Goal: Task Accomplishment & Management: Manage account settings

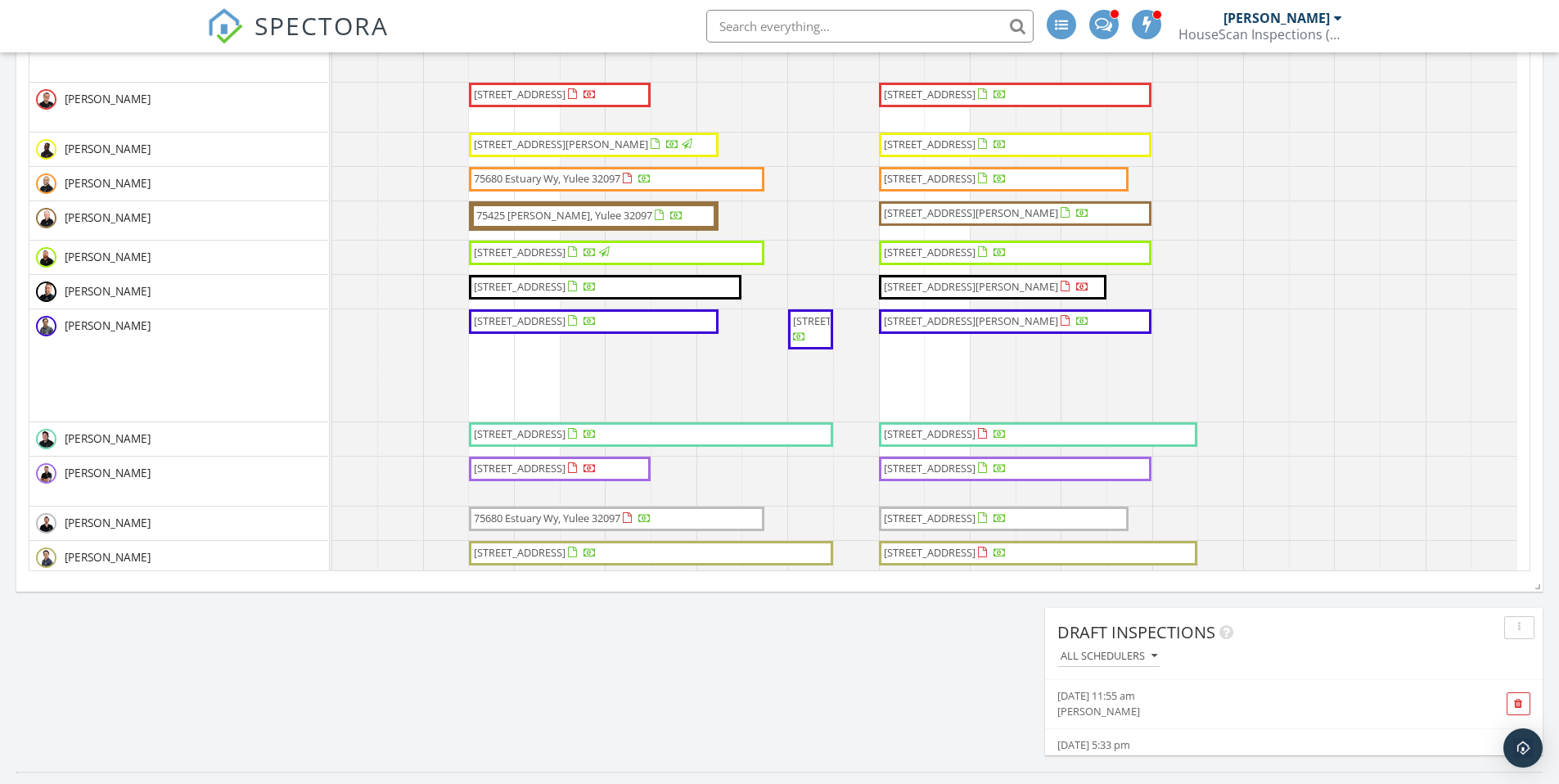
scroll to position [515, 0]
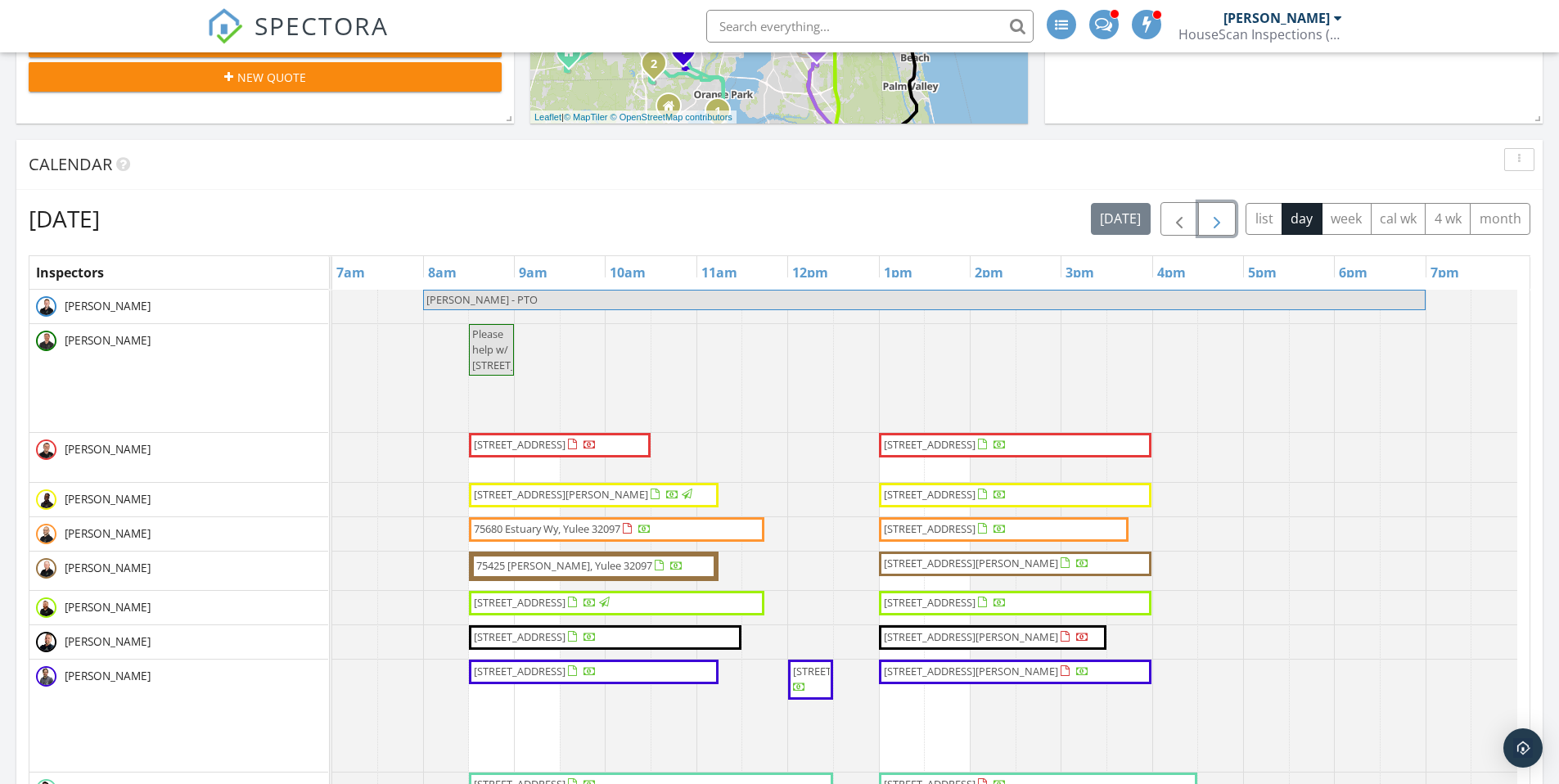
click at [1224, 218] on span "button" at bounding box center [1217, 219] width 20 height 20
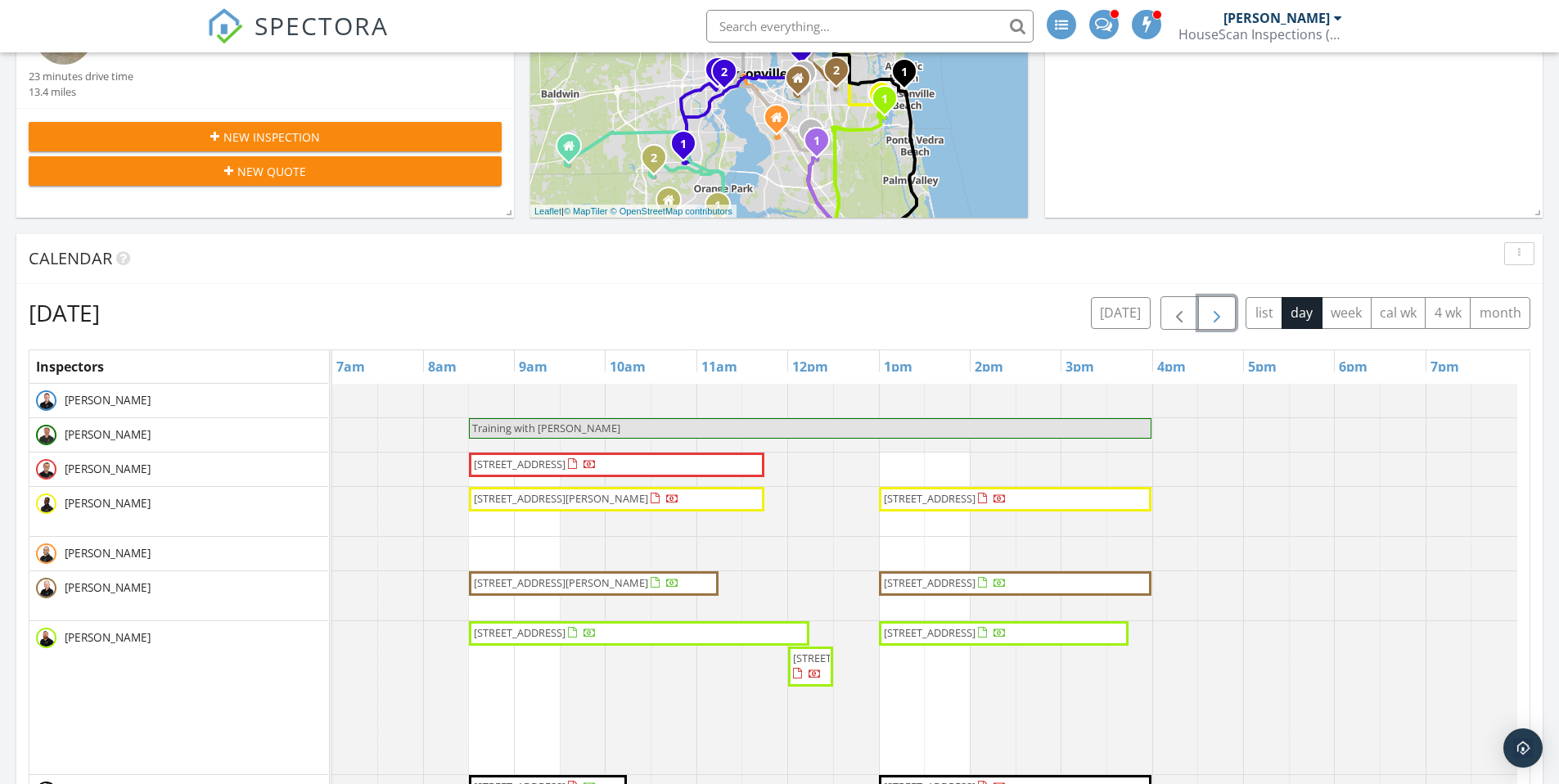
scroll to position [395, 0]
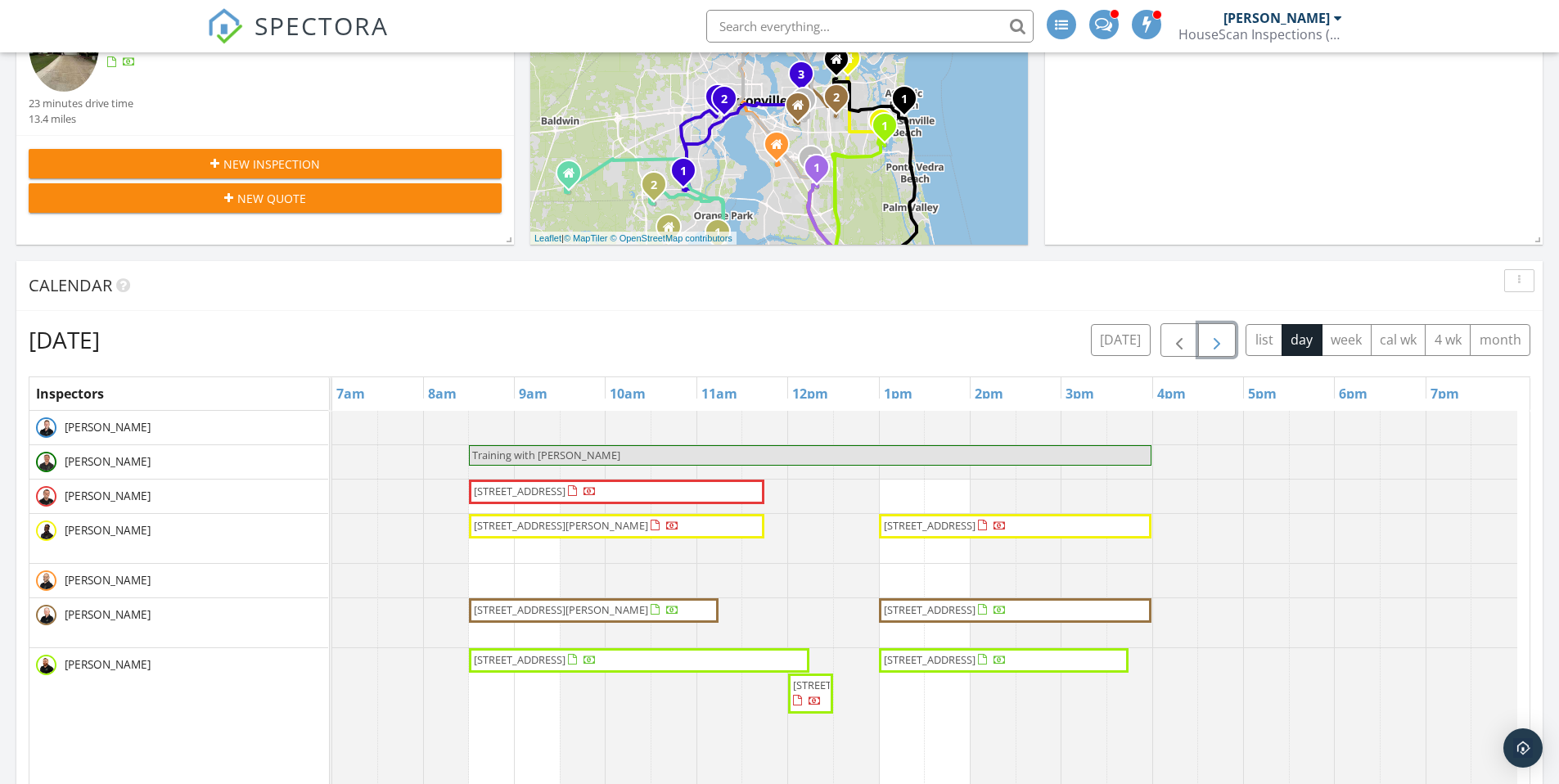
click at [1220, 337] on span "button" at bounding box center [1217, 341] width 20 height 20
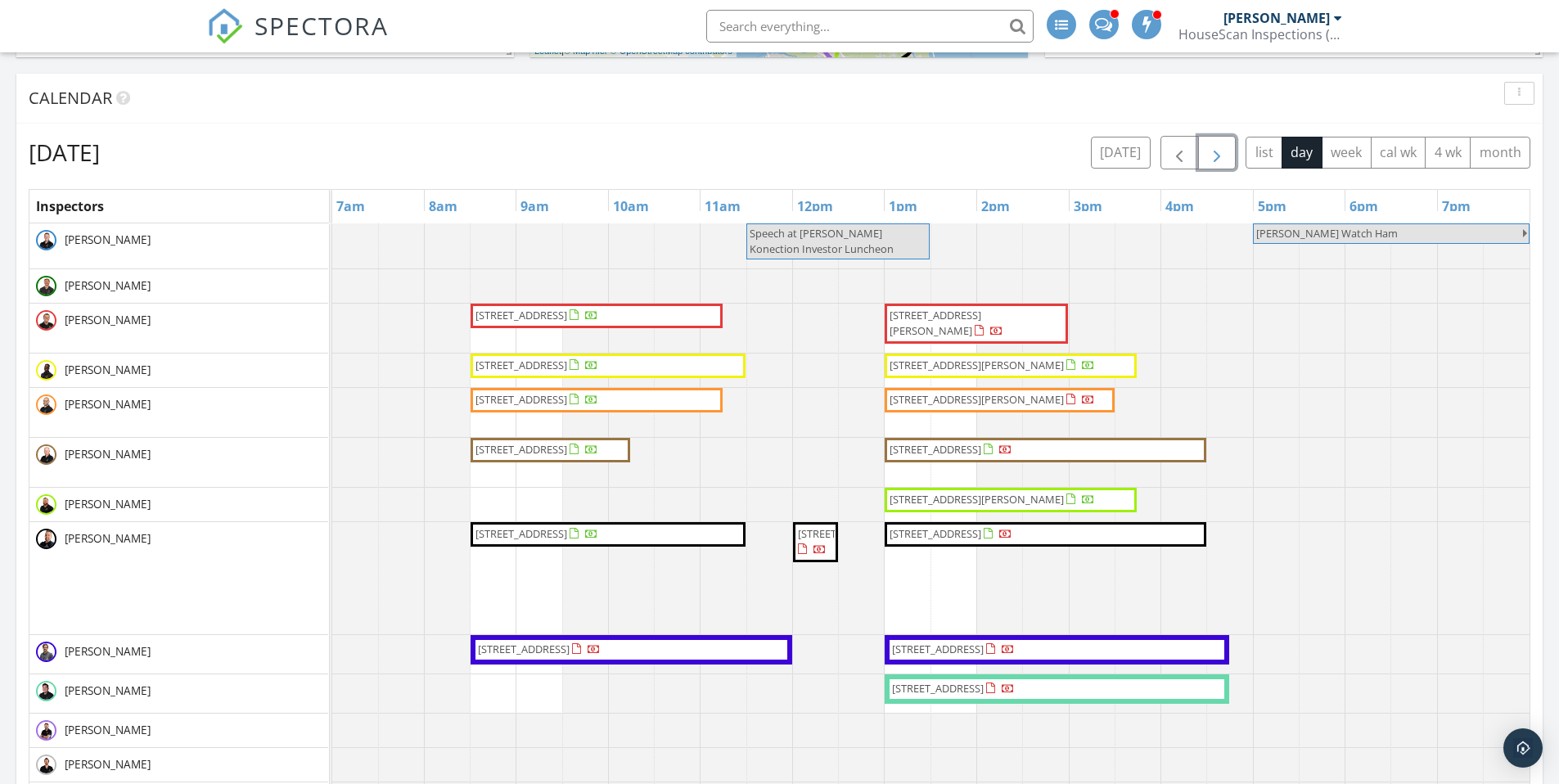
scroll to position [562, 0]
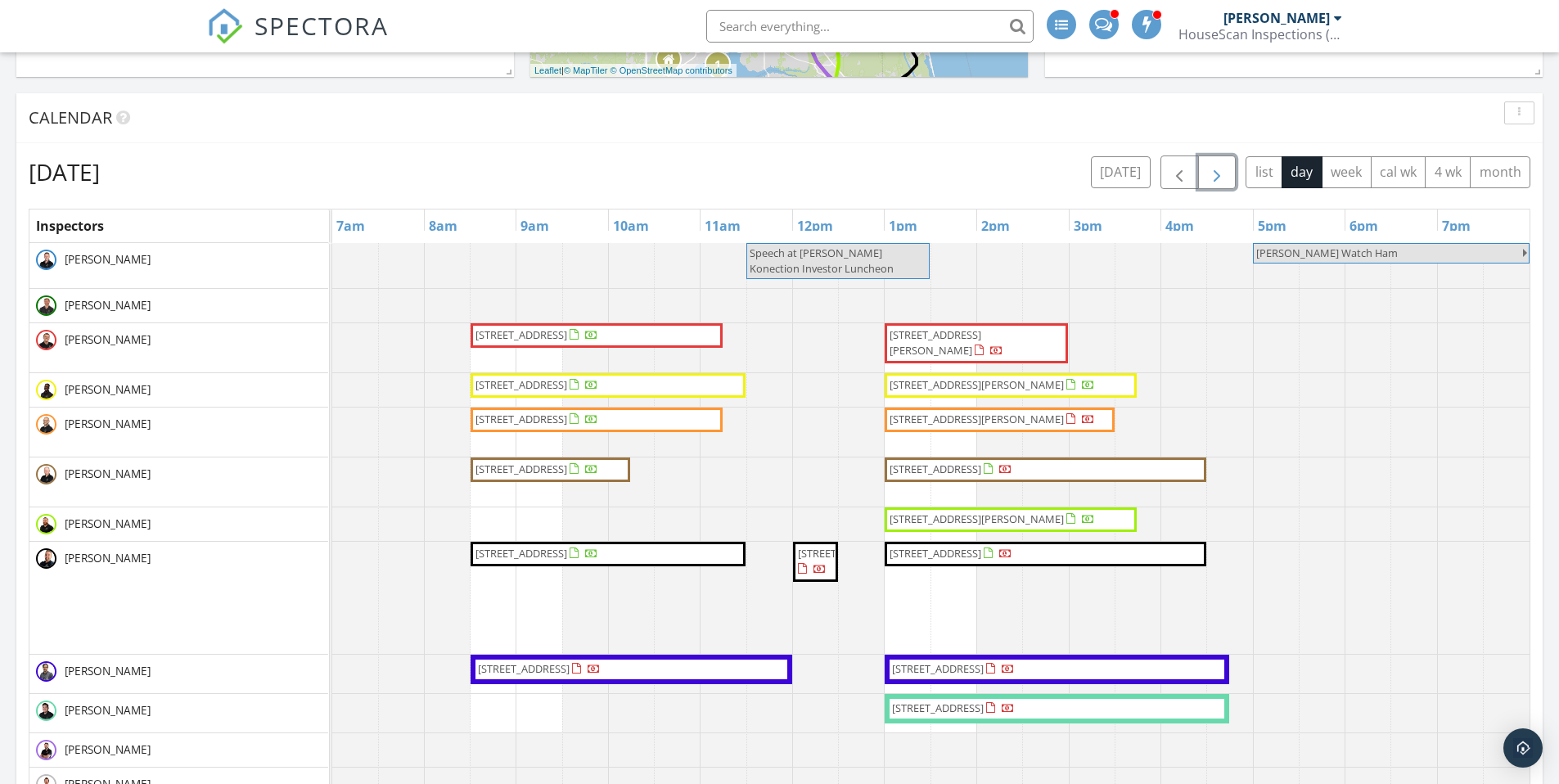
click at [1216, 169] on span "button" at bounding box center [1217, 173] width 20 height 20
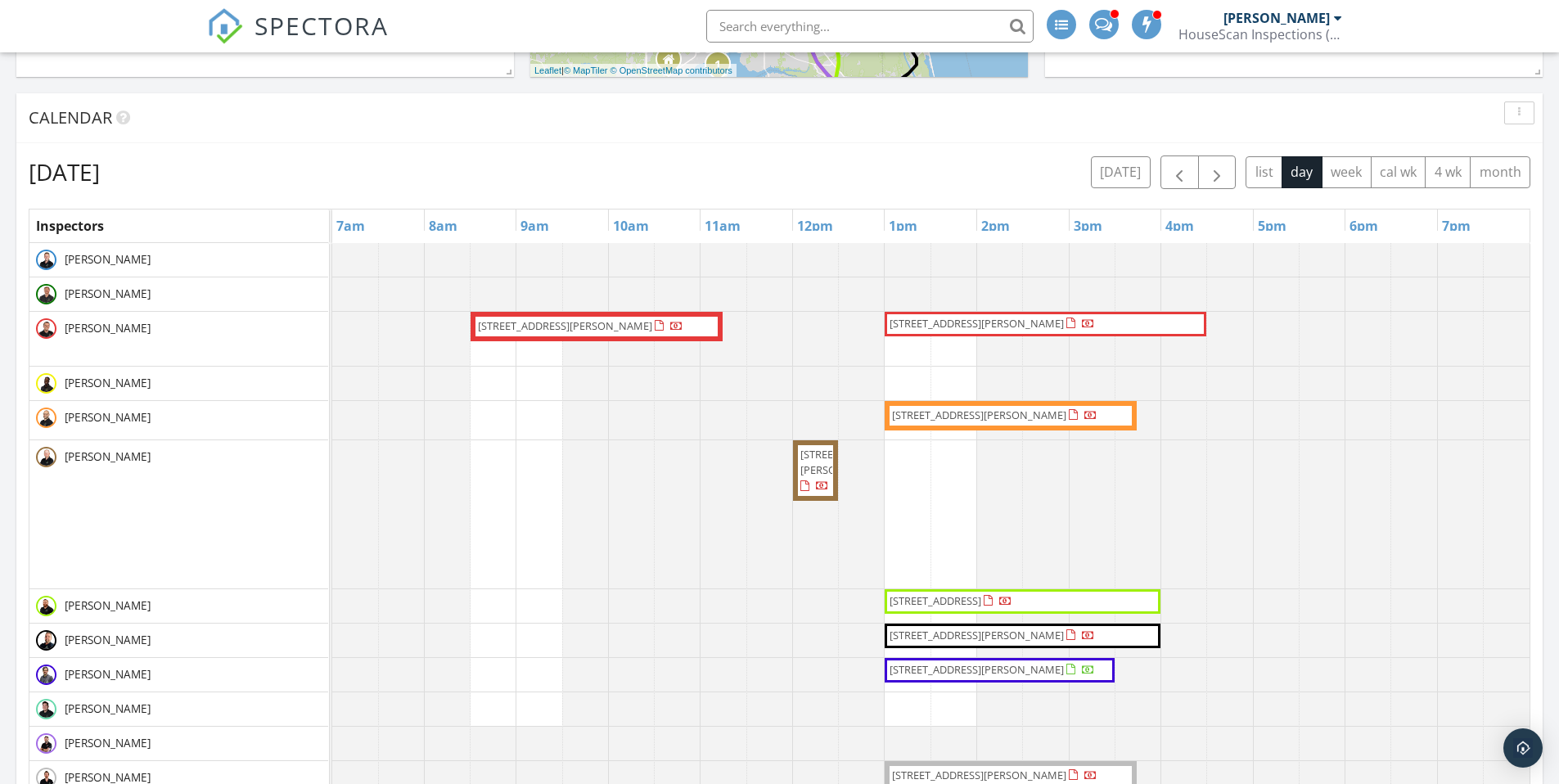
click at [1082, 162] on div "Thursday, October 2, 2025 today list day week cal wk 4 wk month" at bounding box center [780, 172] width 1501 height 33
click at [1217, 168] on span "button" at bounding box center [1217, 173] width 20 height 20
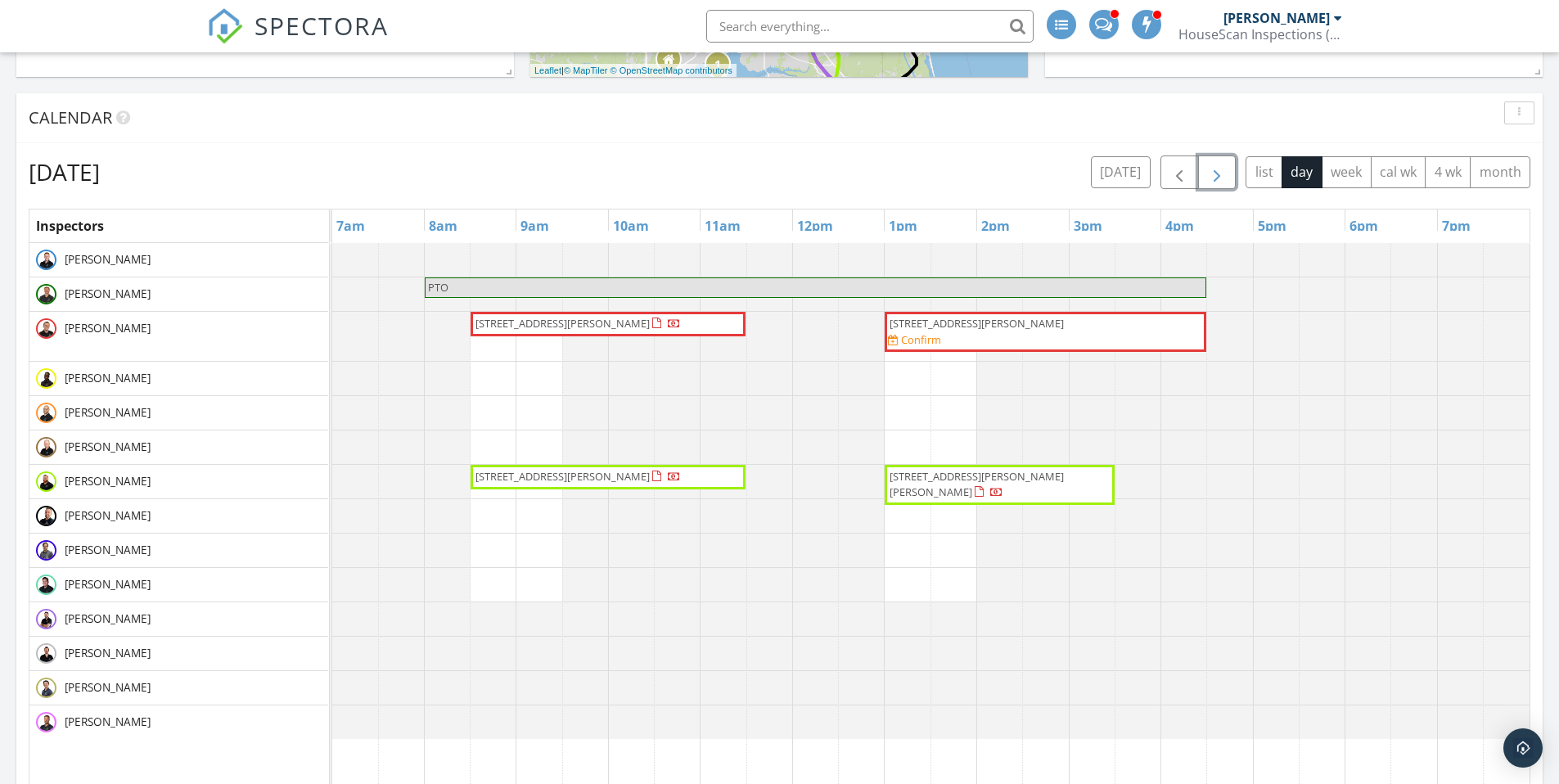
click at [1217, 169] on span "button" at bounding box center [1217, 173] width 20 height 20
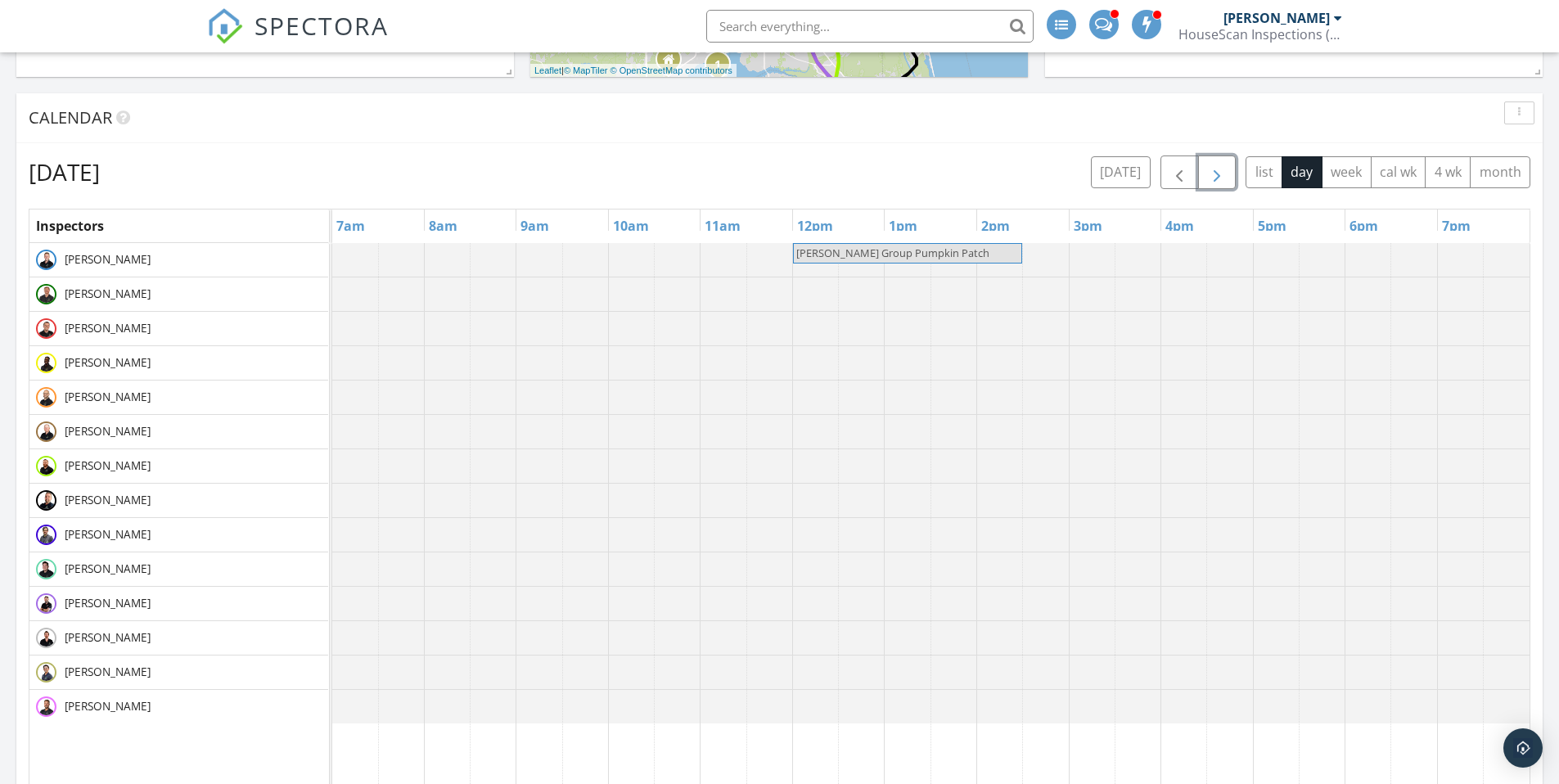
click at [1217, 169] on span "button" at bounding box center [1217, 173] width 20 height 20
click at [1217, 169] on span "button" at bounding box center [1217, 173] width 20 height 20
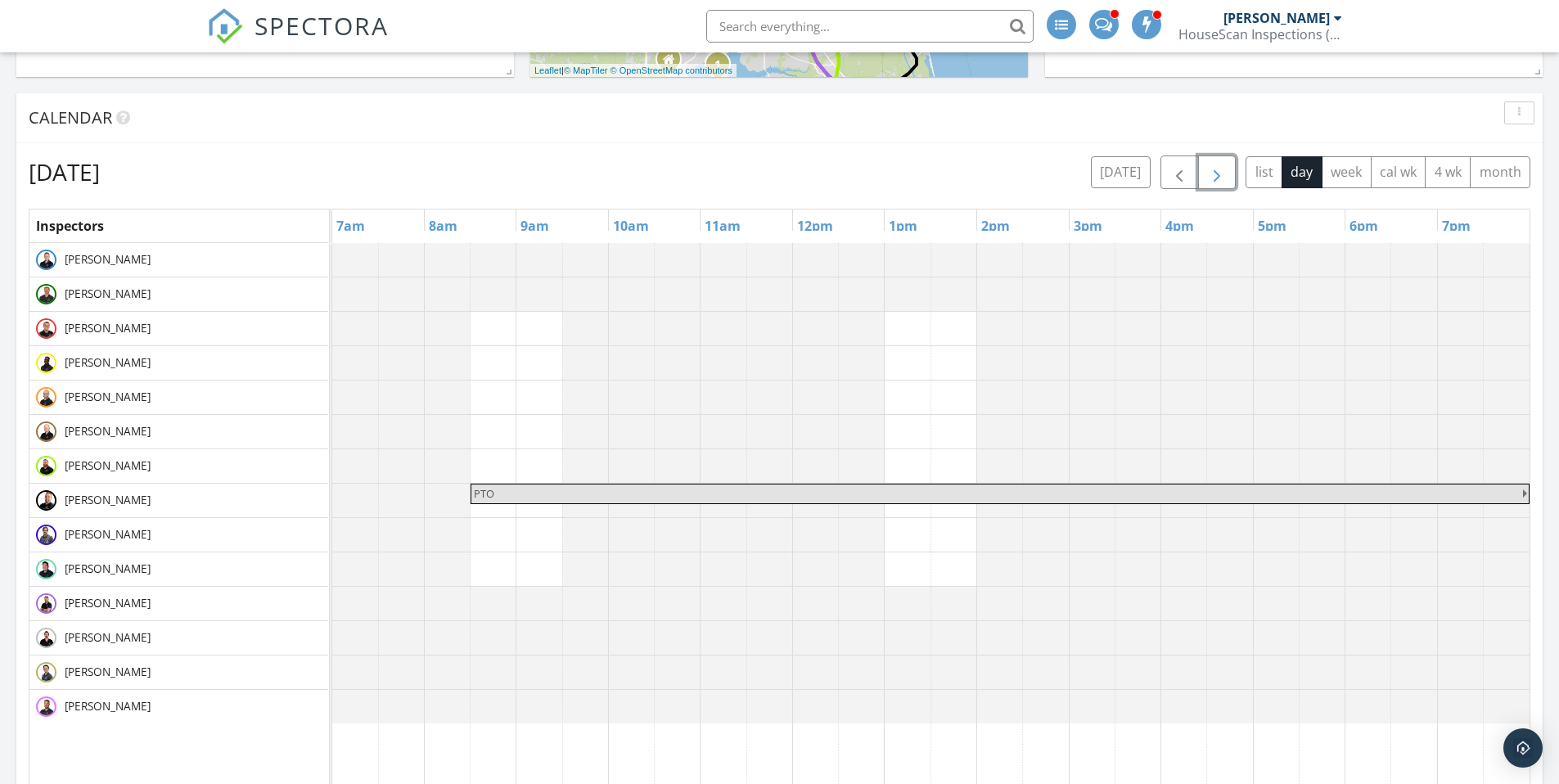
click at [1217, 169] on span "button" at bounding box center [1217, 173] width 20 height 20
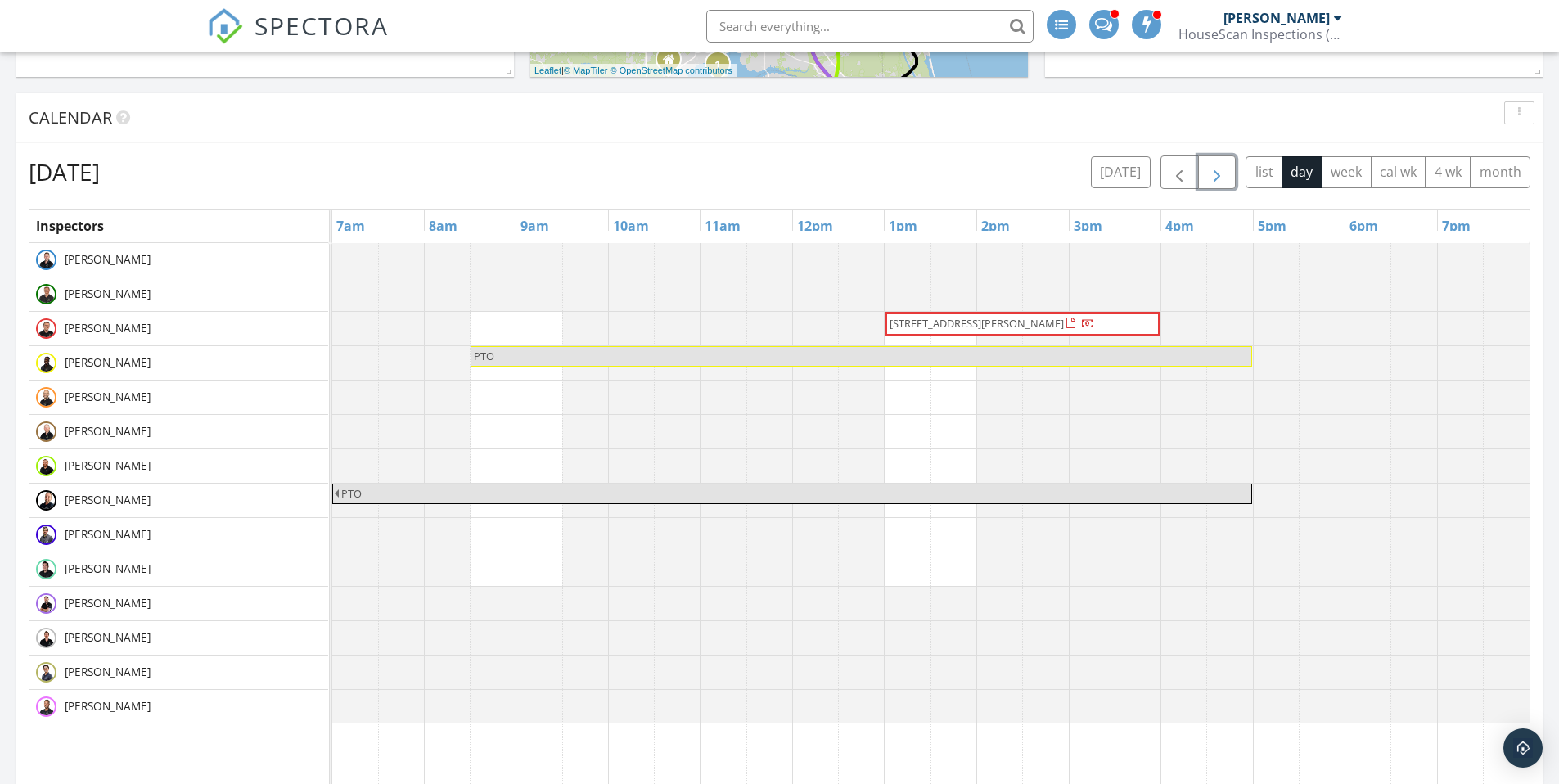
click at [1219, 170] on span "button" at bounding box center [1217, 173] width 20 height 20
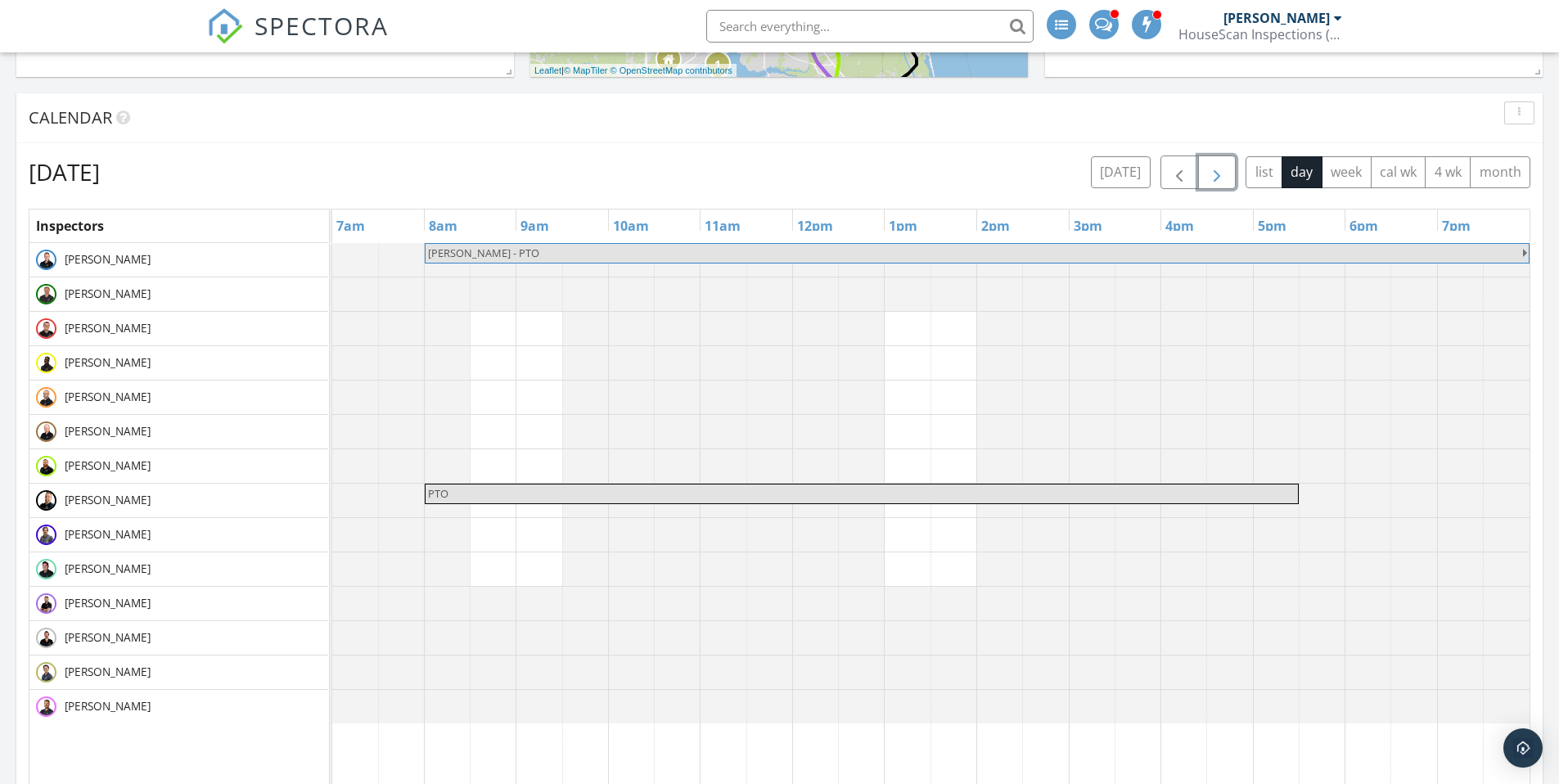
click at [1220, 170] on span "button" at bounding box center [1217, 173] width 20 height 20
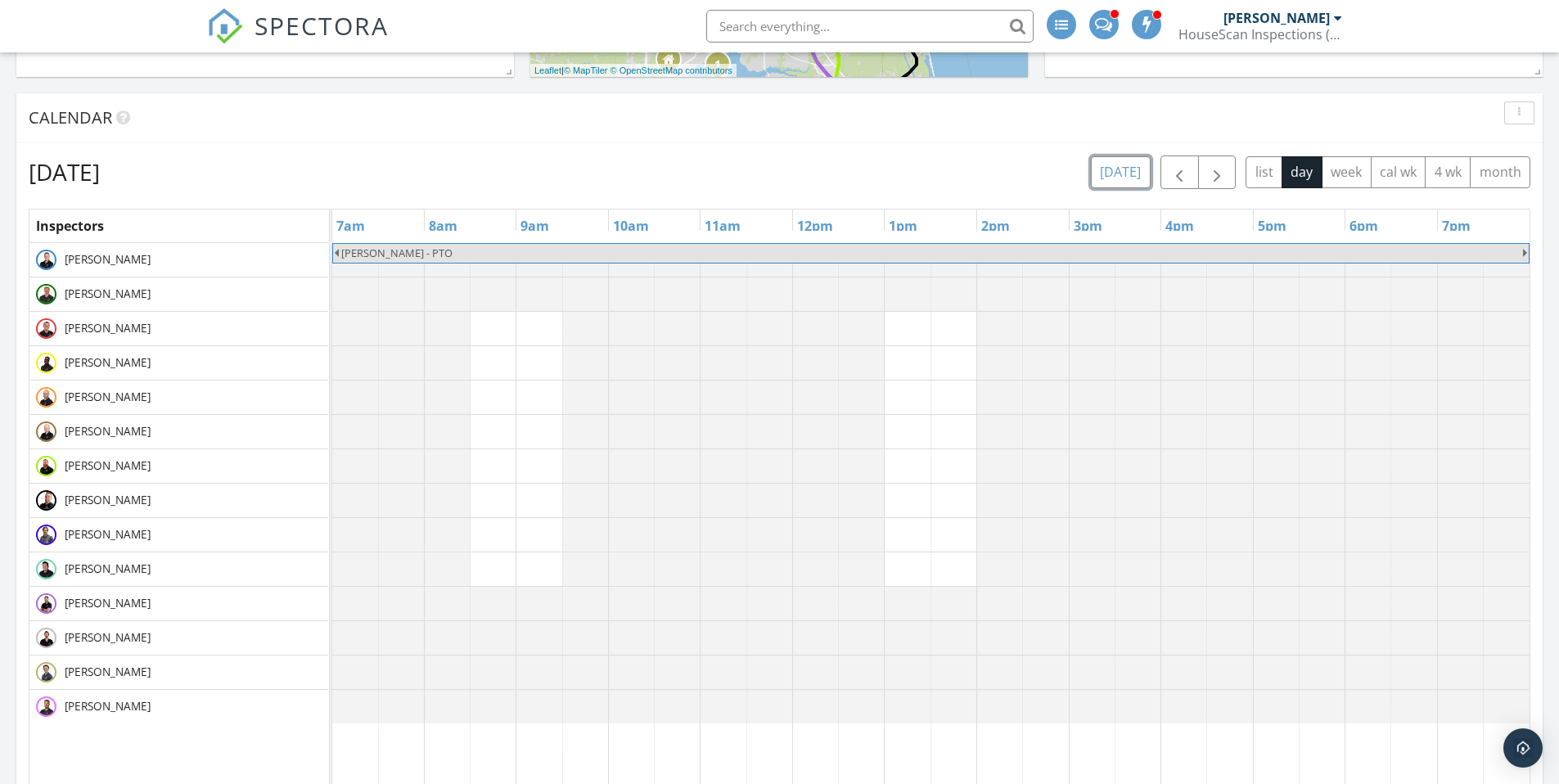
click at [1121, 172] on button "today" at bounding box center [1121, 171] width 59 height 32
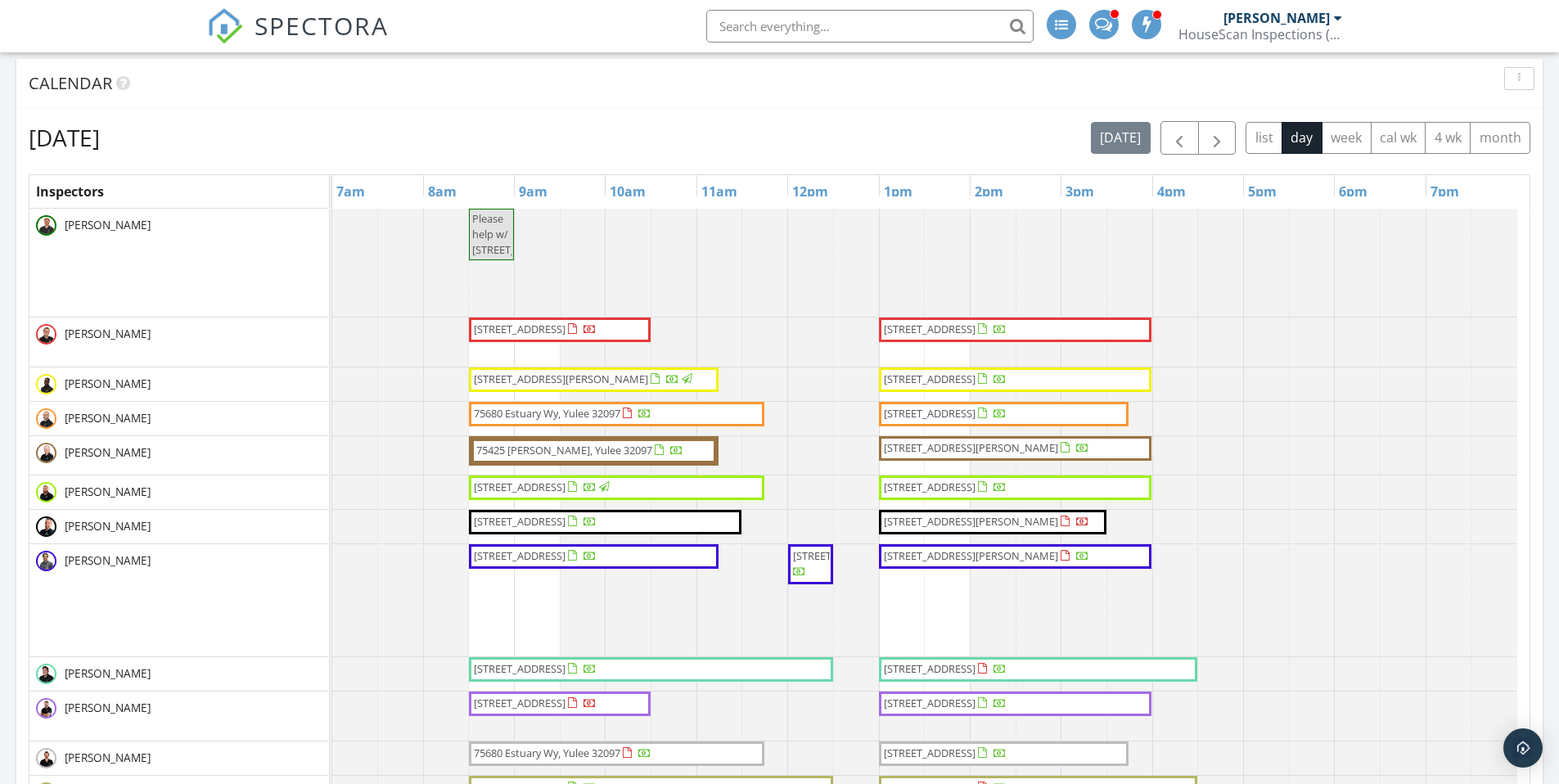
scroll to position [38, 0]
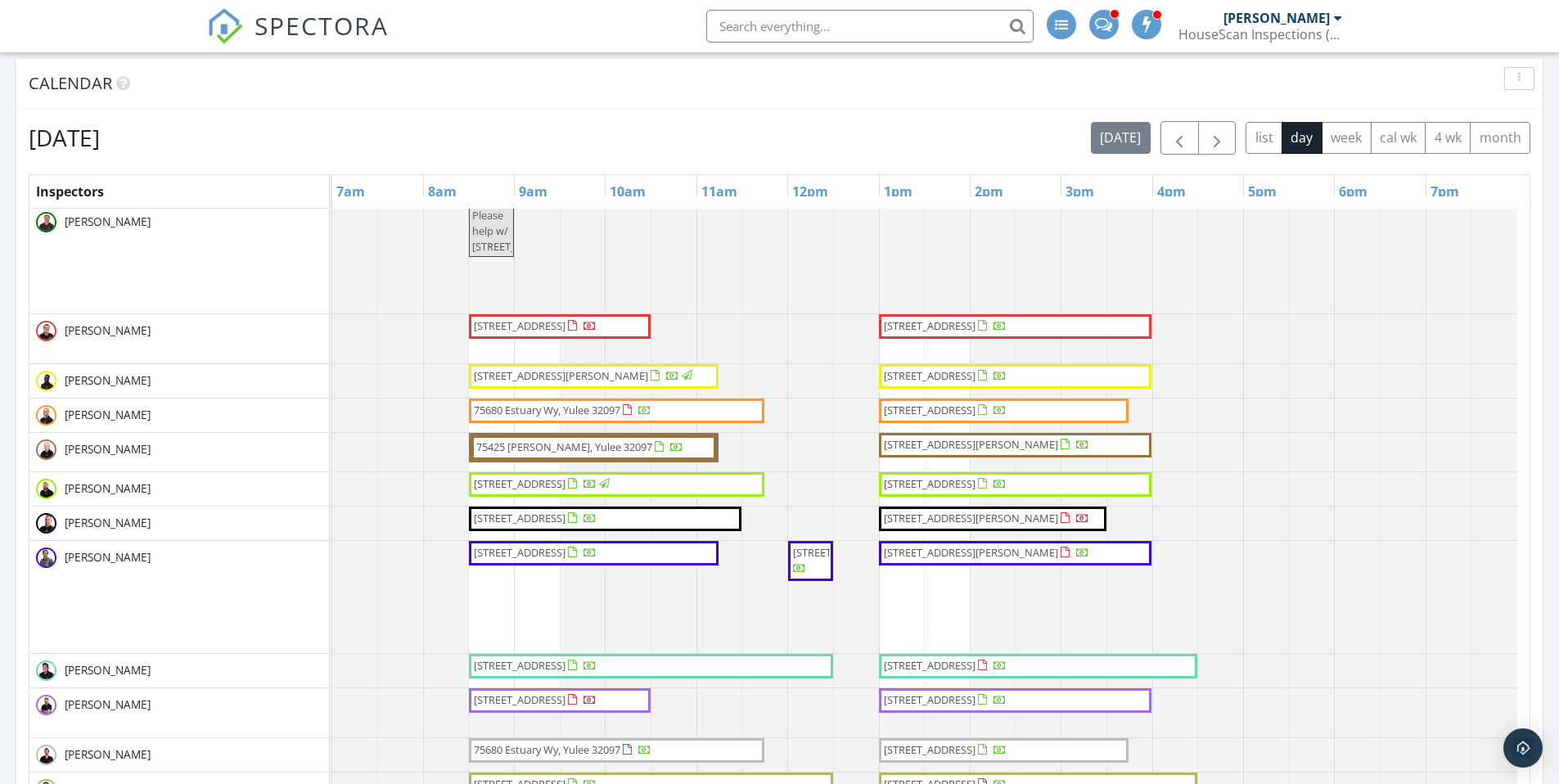
click at [518, 704] on span "10200 Belle Rive Blvd 3804, Jacksonville 32256" at bounding box center [520, 699] width 92 height 14
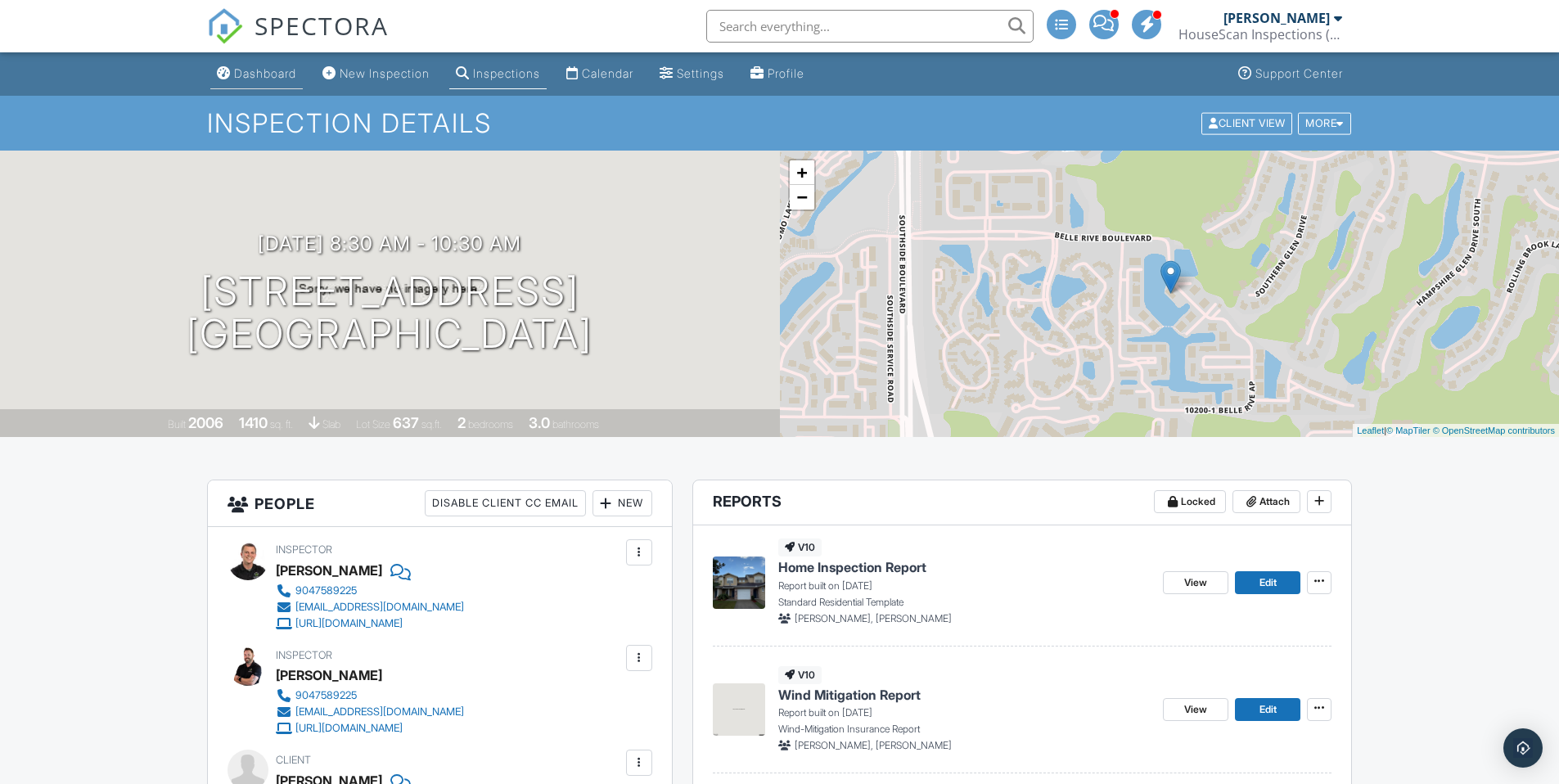
click at [254, 77] on div "Dashboard" at bounding box center [265, 73] width 62 height 14
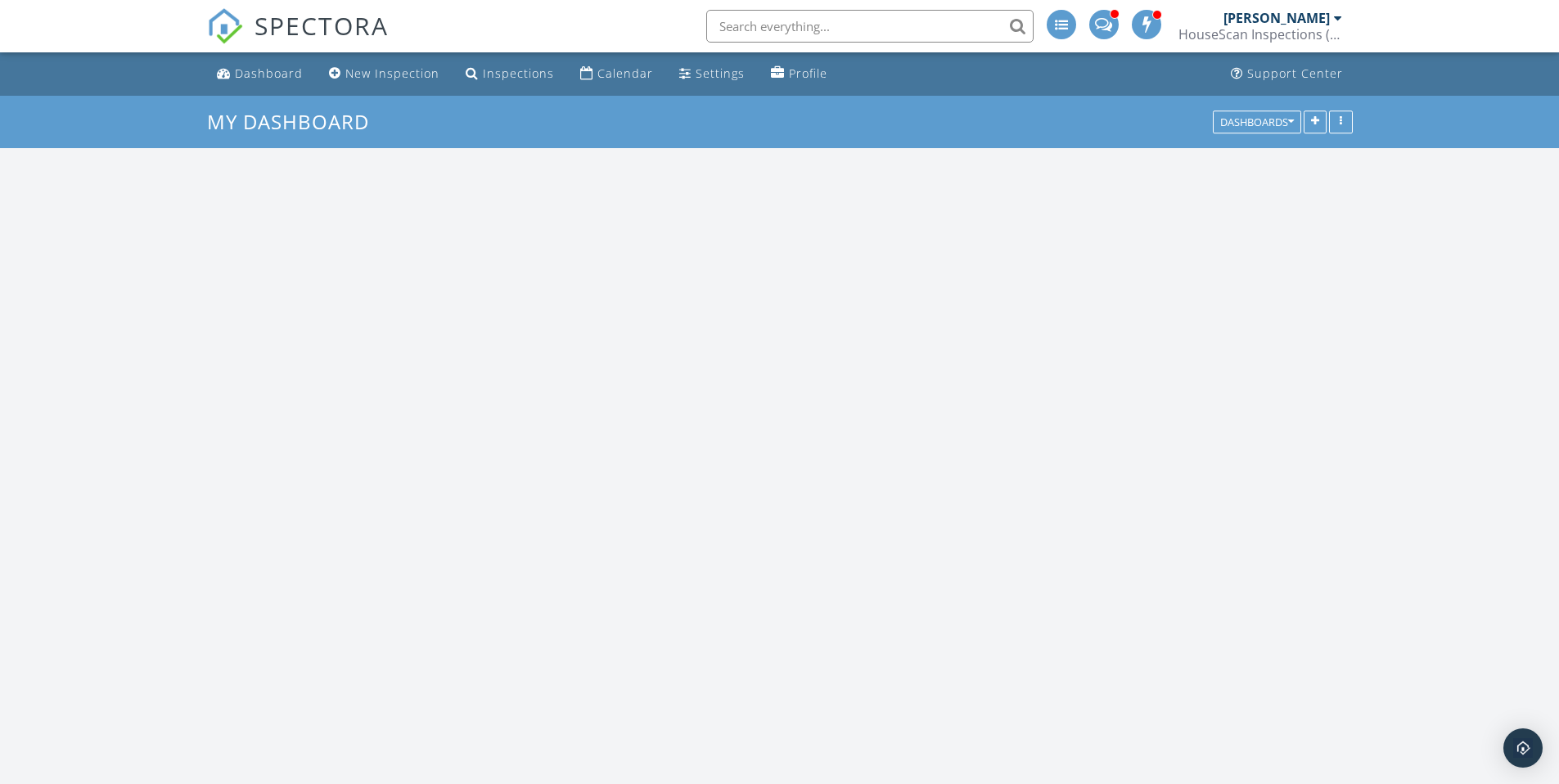
scroll to position [1515, 1584]
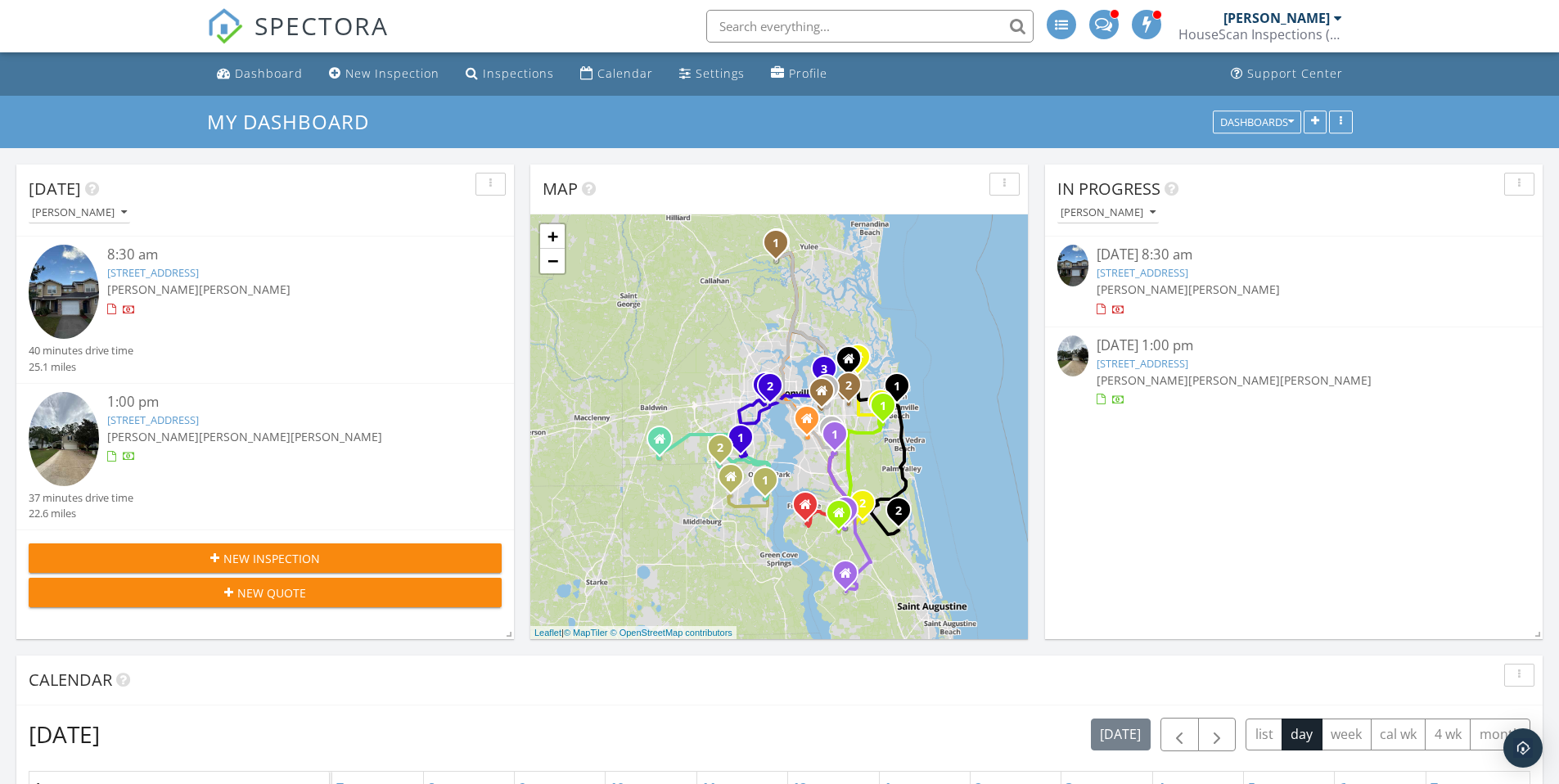
click at [199, 271] on link "[STREET_ADDRESS]" at bounding box center [153, 272] width 92 height 14
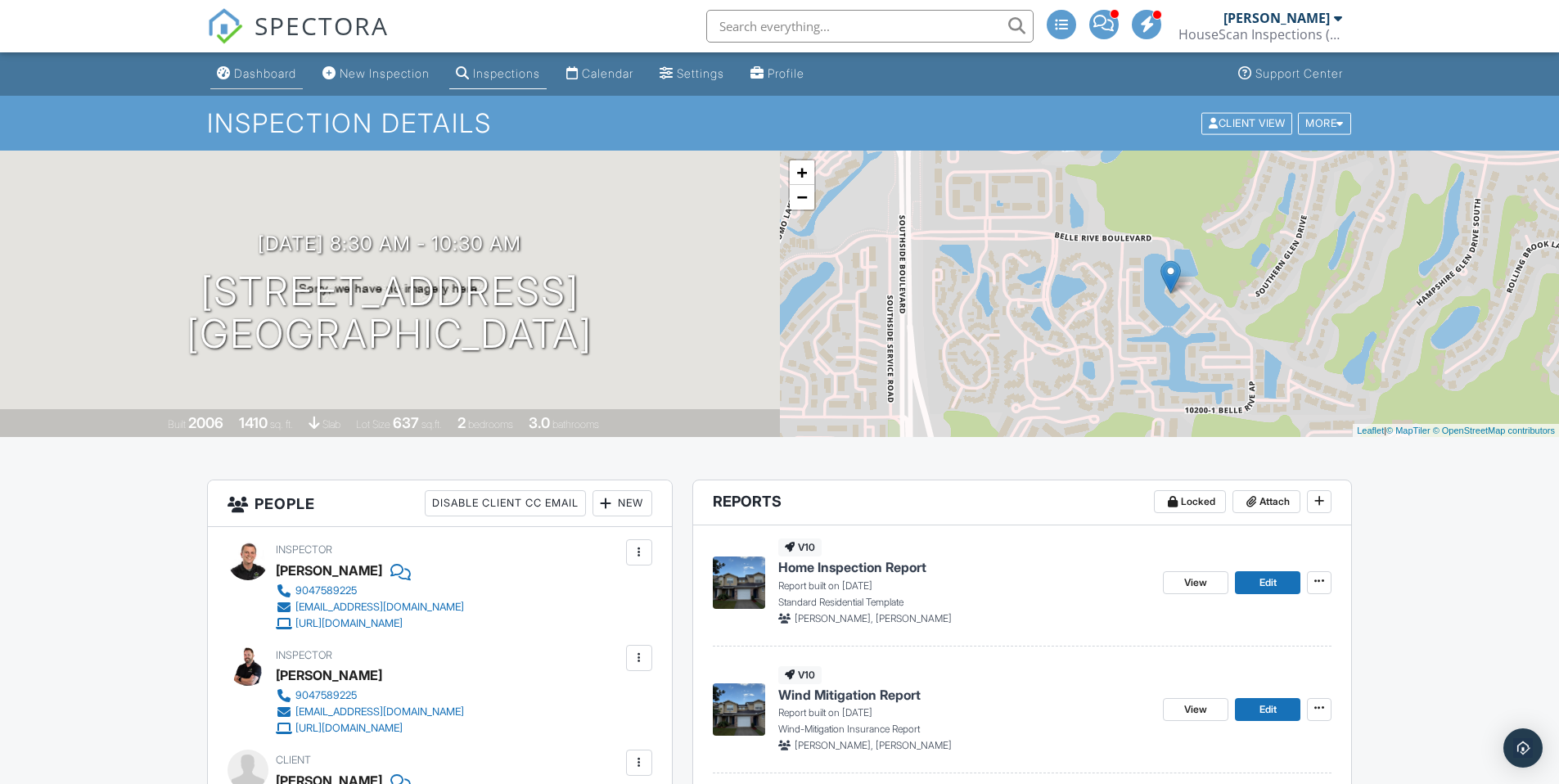
click at [278, 72] on div "Dashboard" at bounding box center [265, 73] width 62 height 14
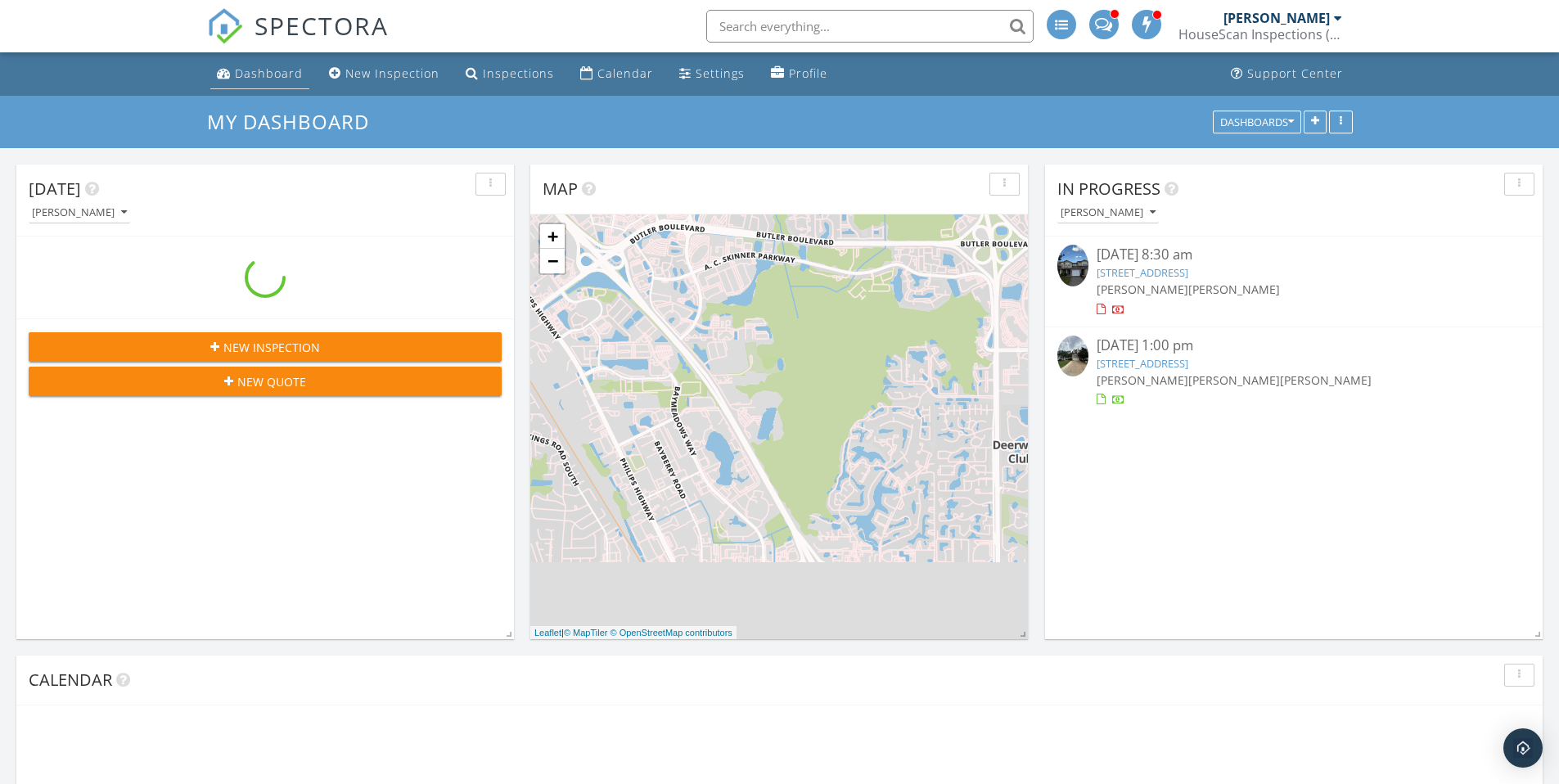
scroll to position [1515, 1584]
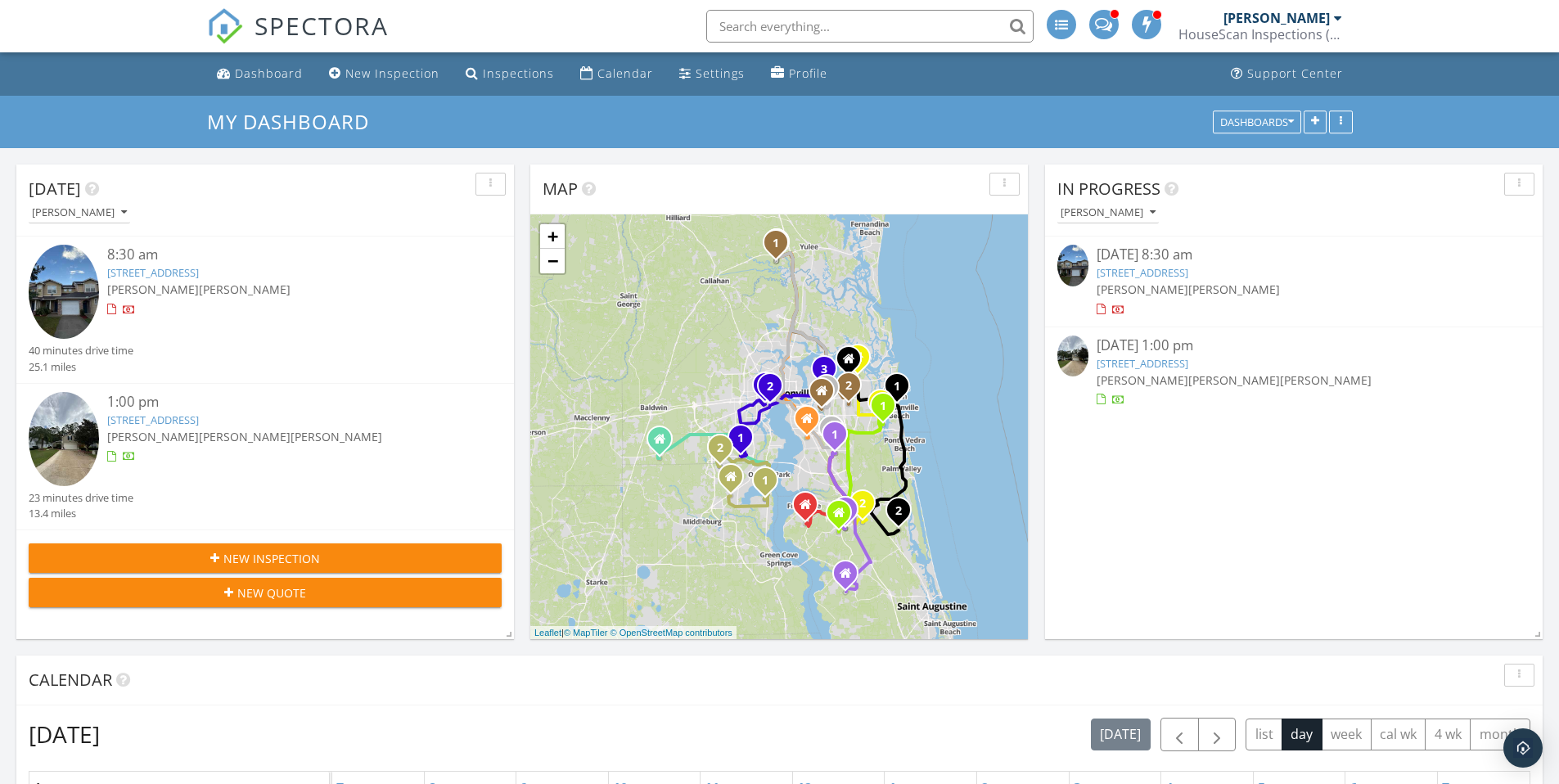
click at [182, 273] on link "[STREET_ADDRESS]" at bounding box center [153, 272] width 92 height 14
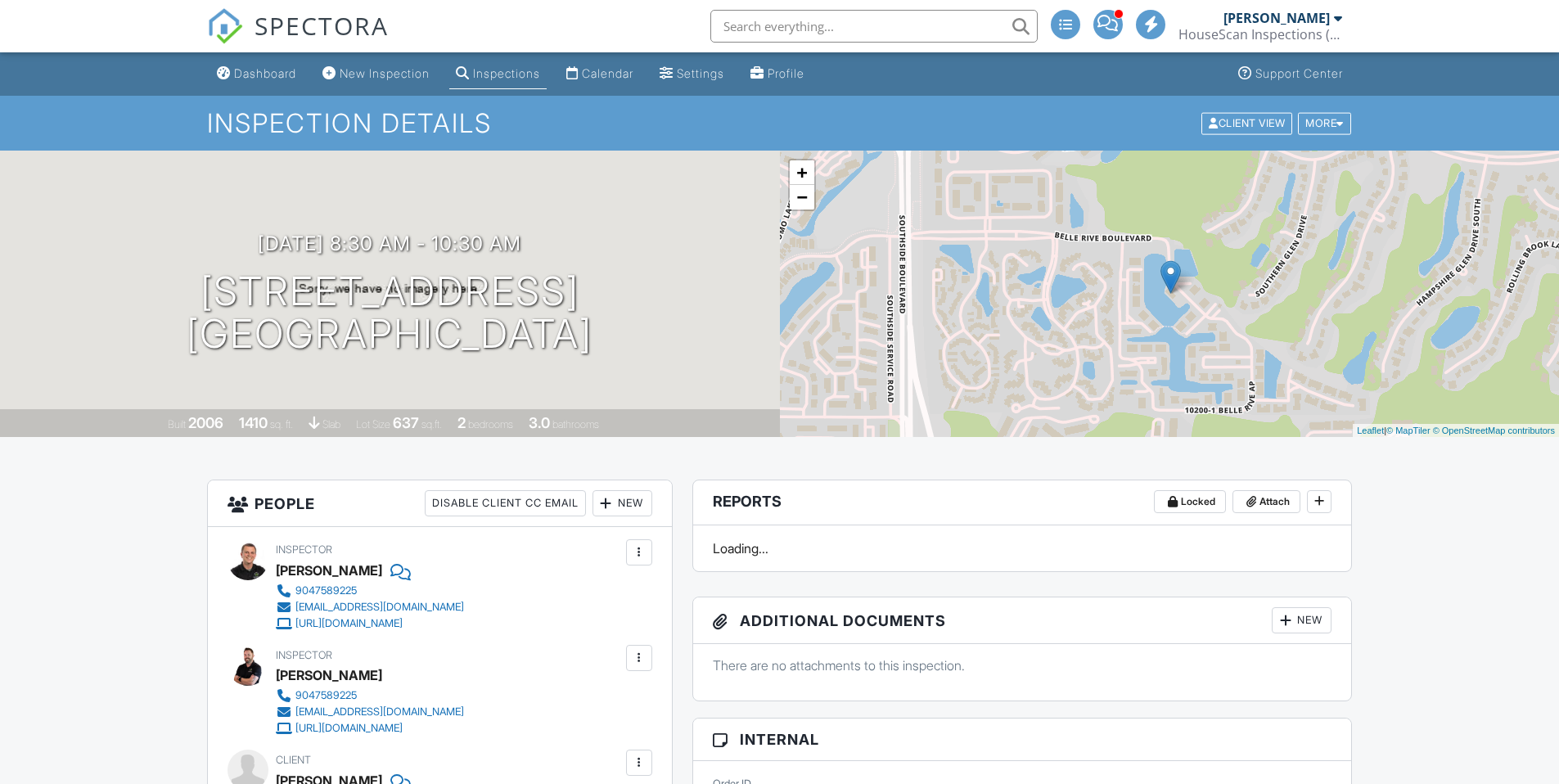
click at [223, 22] on img at bounding box center [225, 26] width 36 height 36
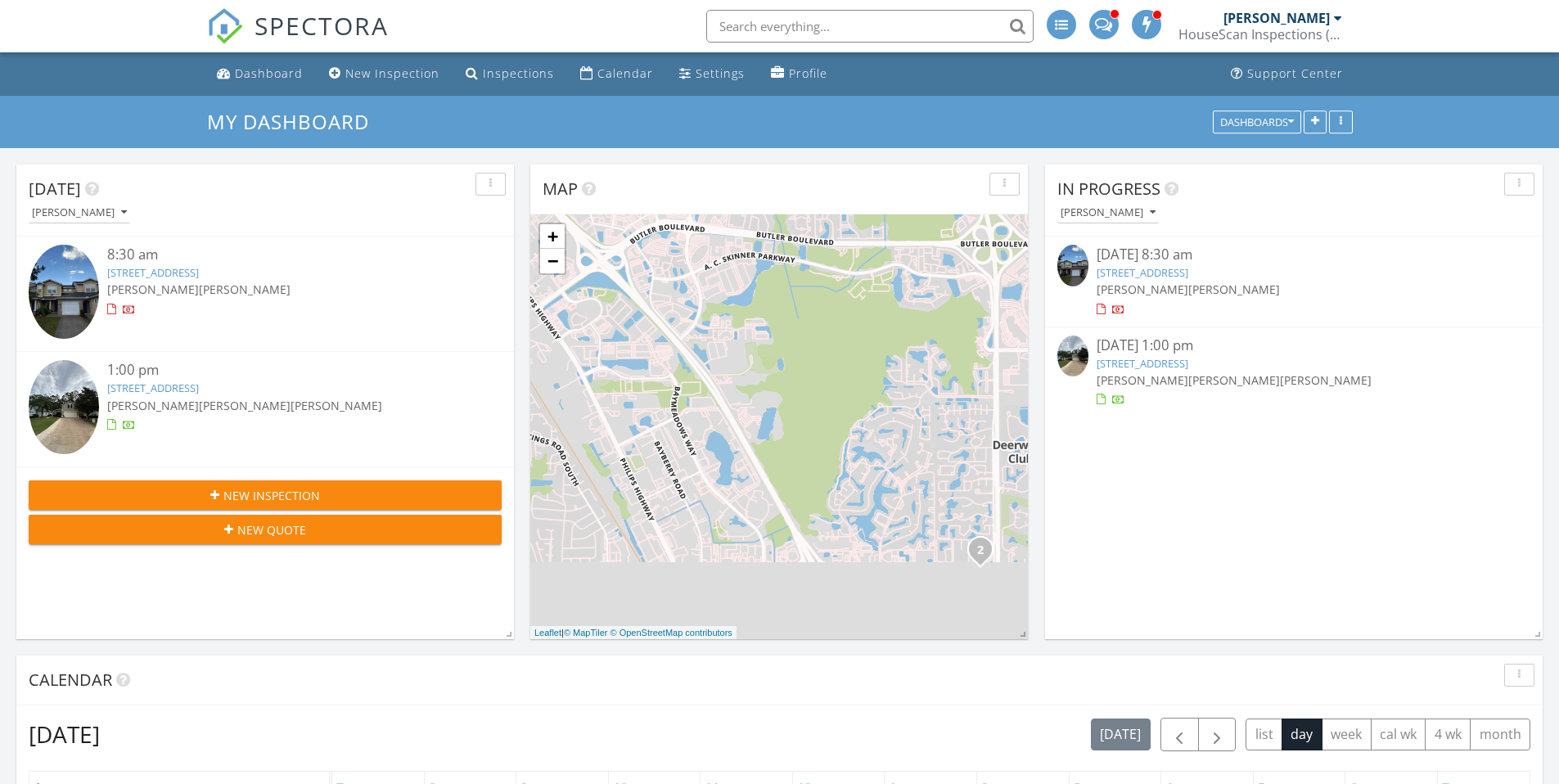
scroll to position [8, 8]
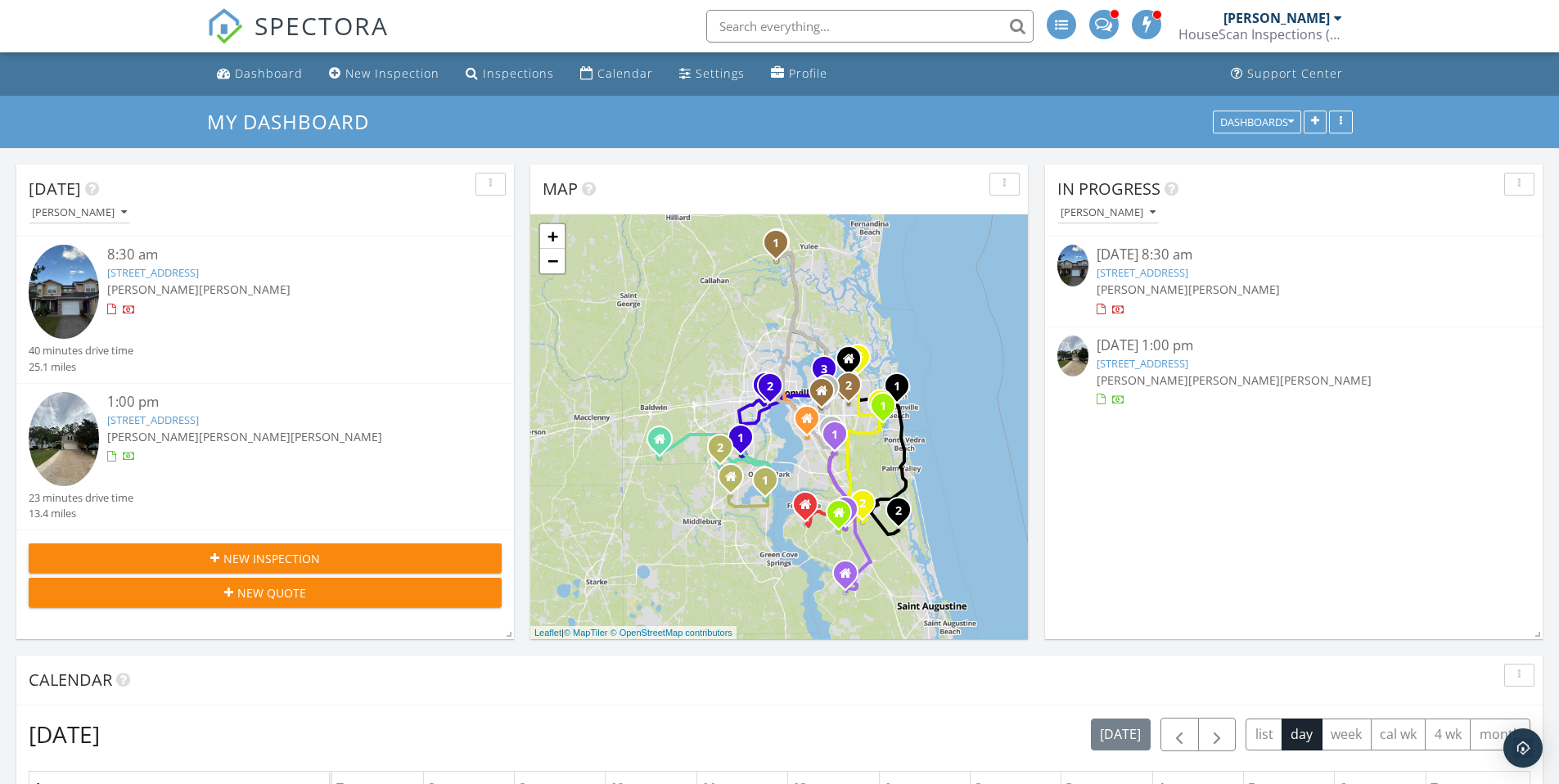
click at [199, 275] on link "[STREET_ADDRESS]" at bounding box center [153, 272] width 92 height 14
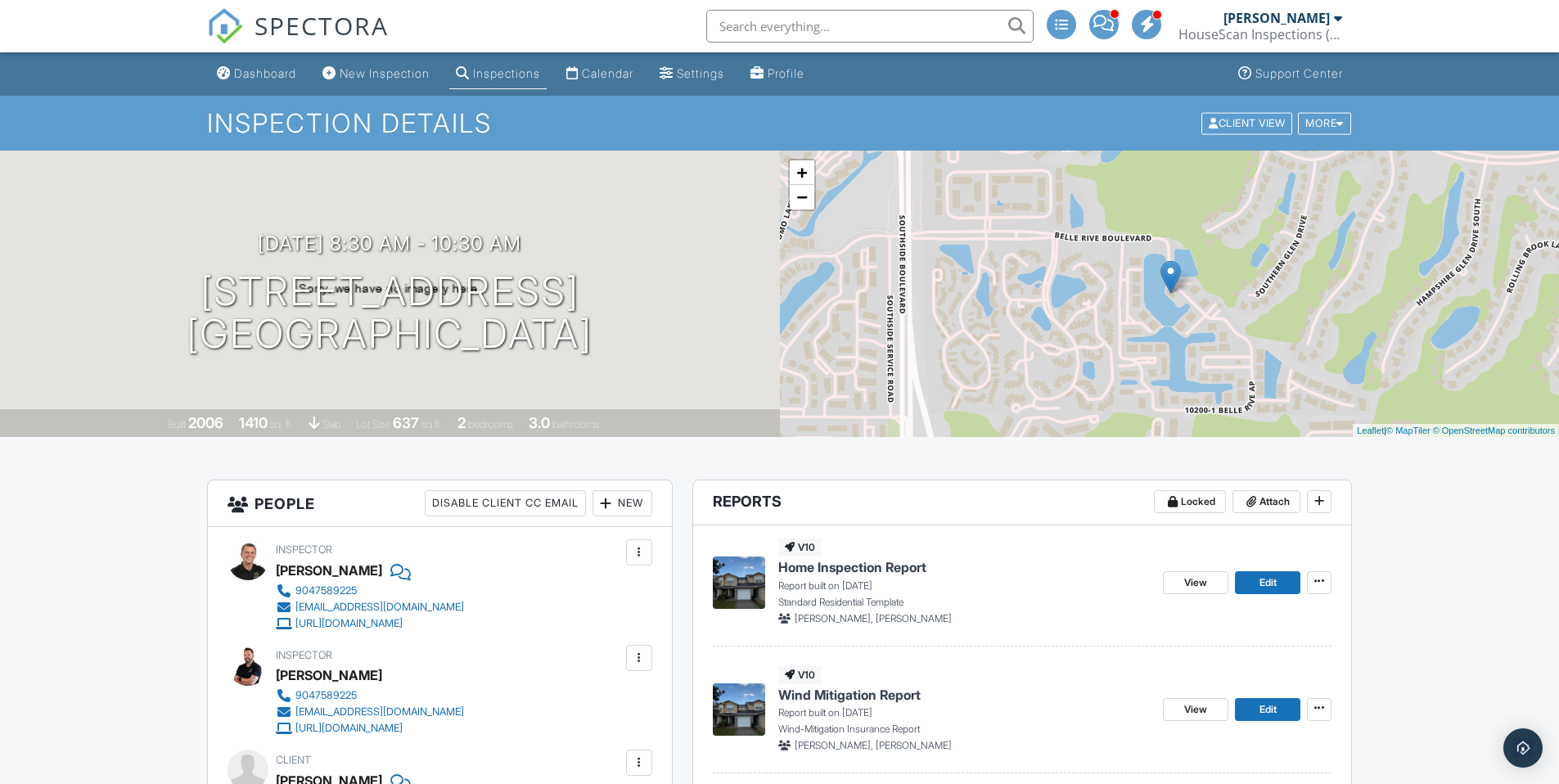
click at [318, 24] on span "SPECTORA" at bounding box center [321, 25] width 134 height 34
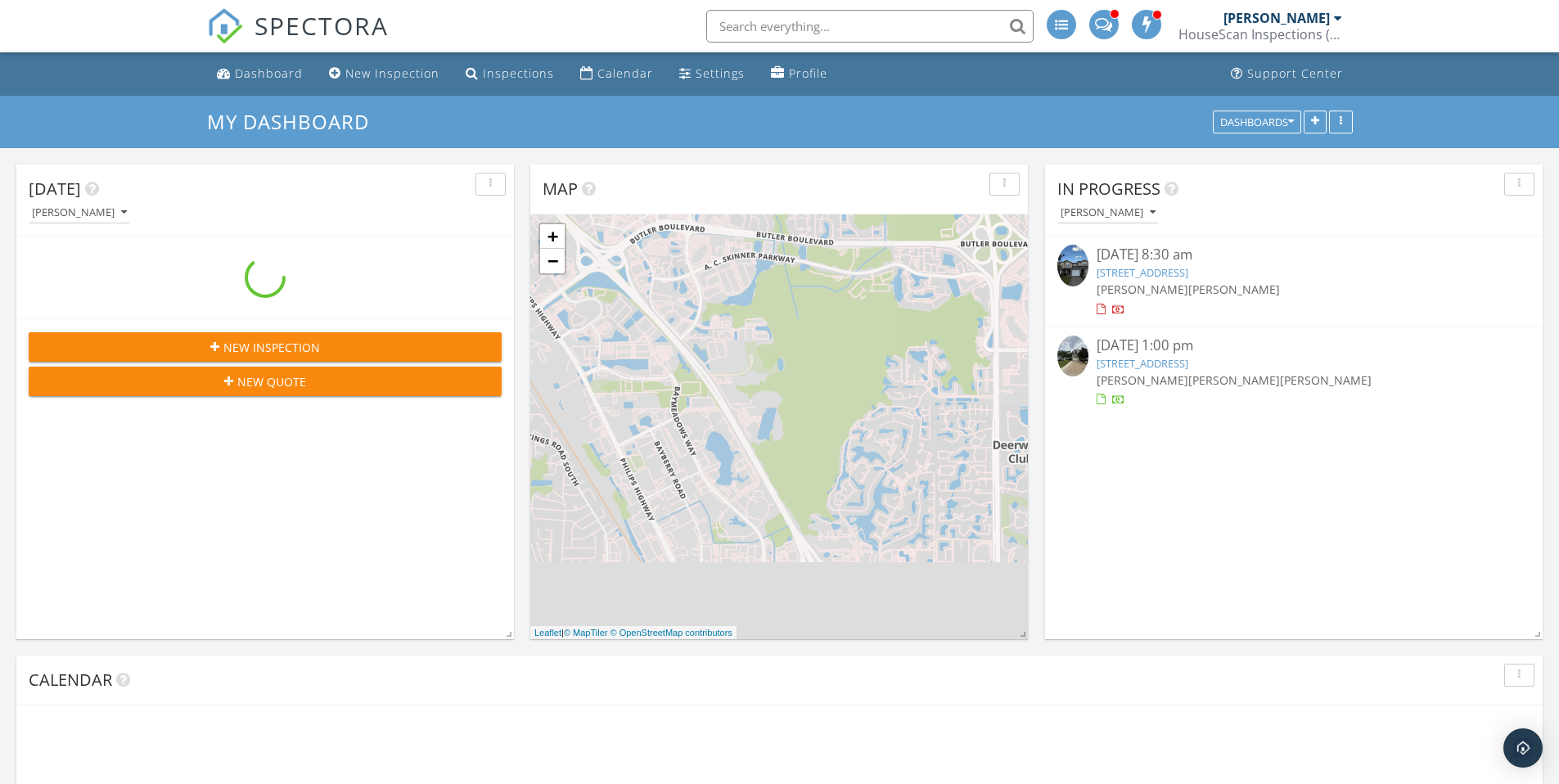
scroll to position [1515, 1584]
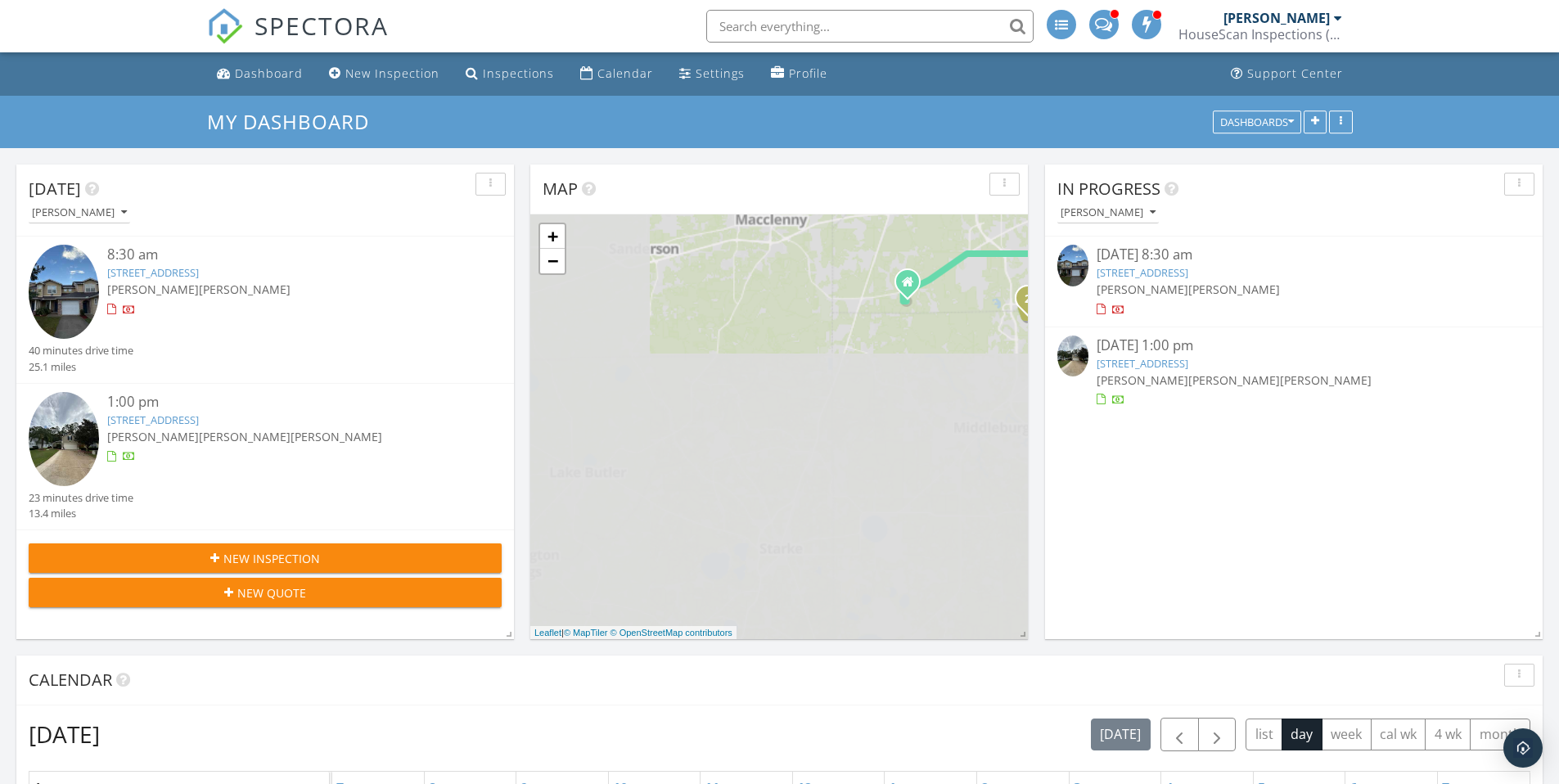
click at [229, 387] on div "1:00 pm [STREET_ADDRESS] [PERSON_NAME] [PERSON_NAME] [PERSON_NAME] 23 minutes d…" at bounding box center [265, 457] width 497 height 146
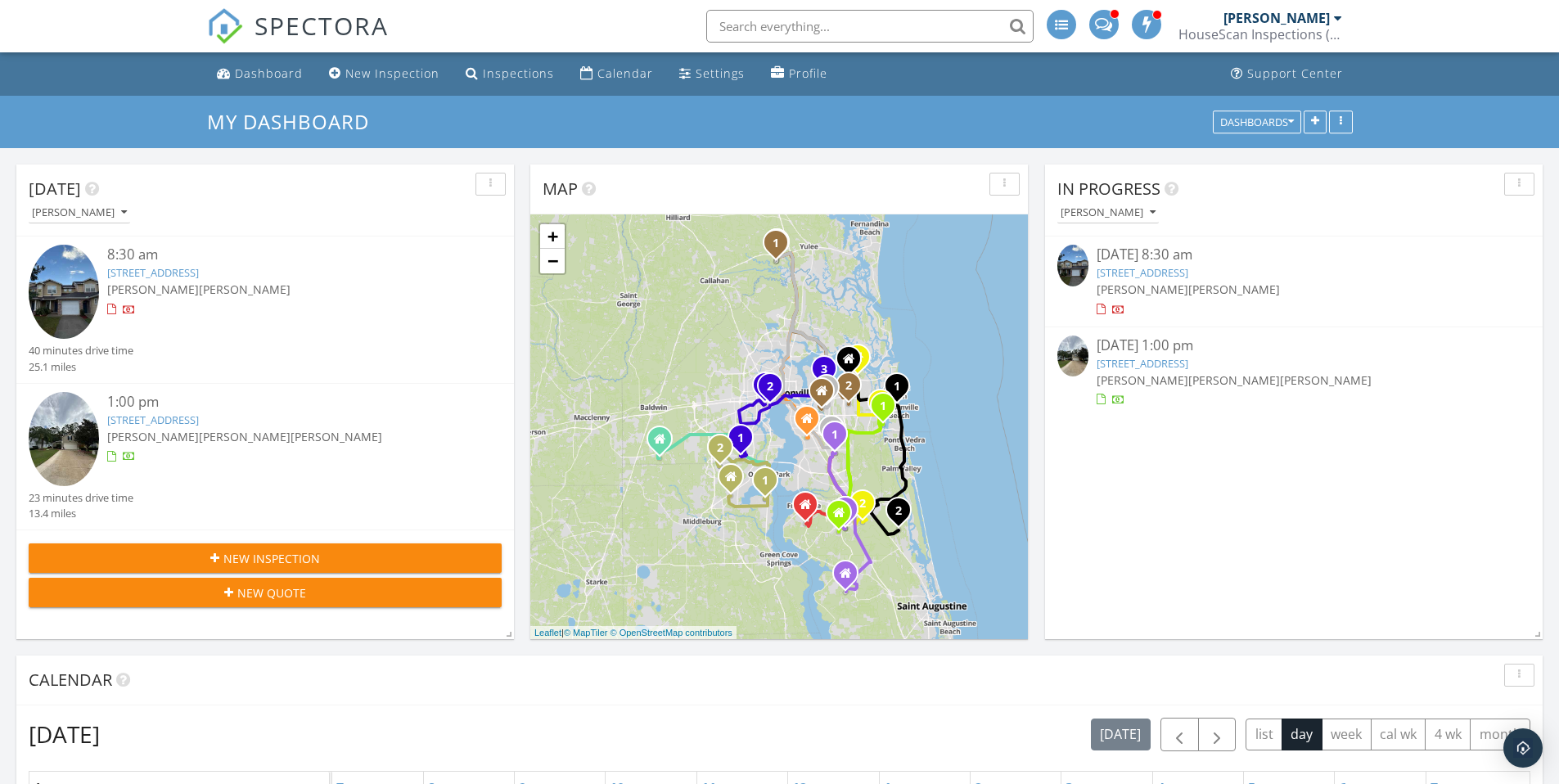
click at [199, 418] on link "1012 Beckingham Dr, St. Augustine, FL 32092" at bounding box center [153, 420] width 92 height 14
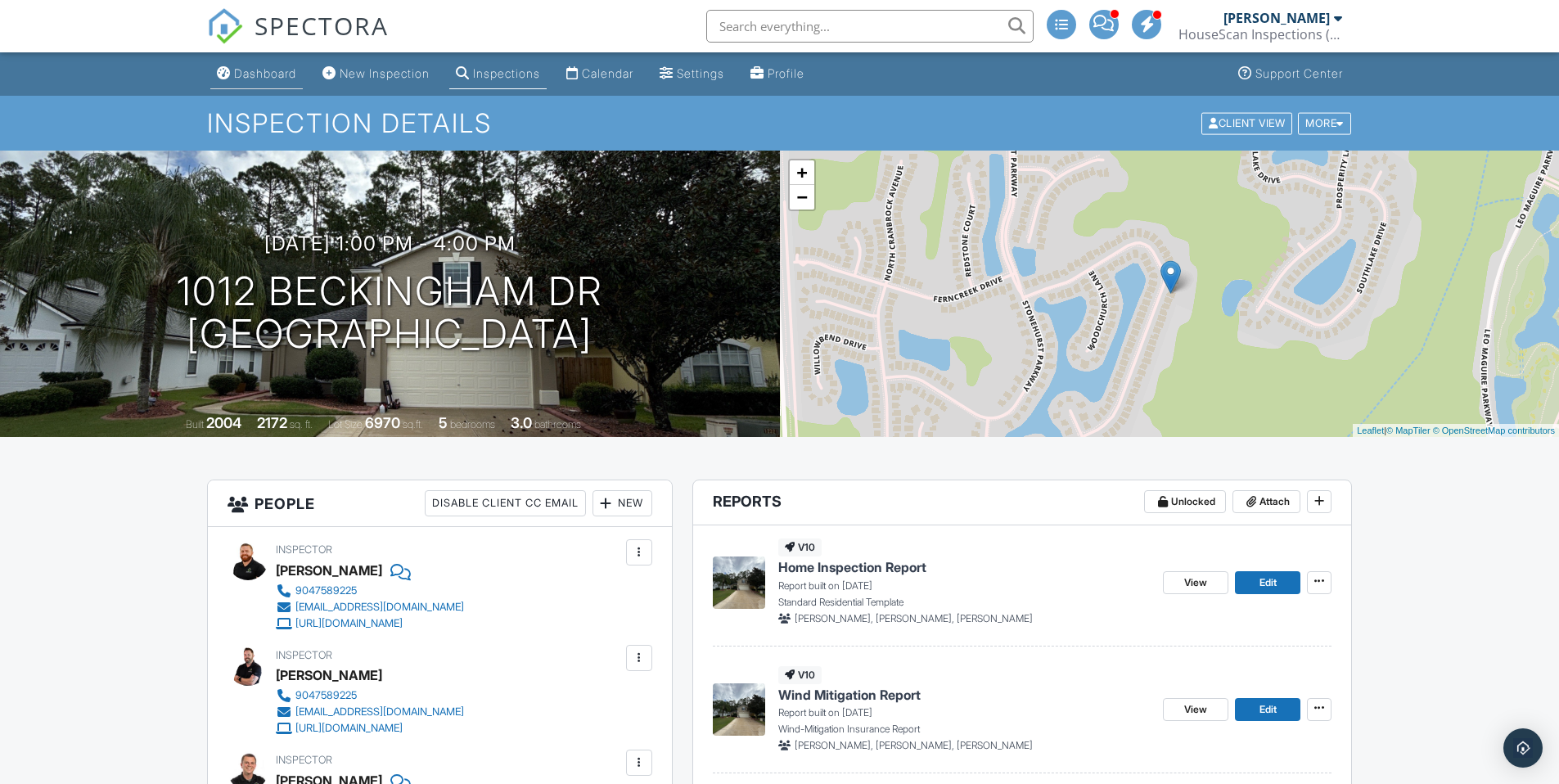
click at [262, 73] on div "Dashboard" at bounding box center [265, 73] width 62 height 14
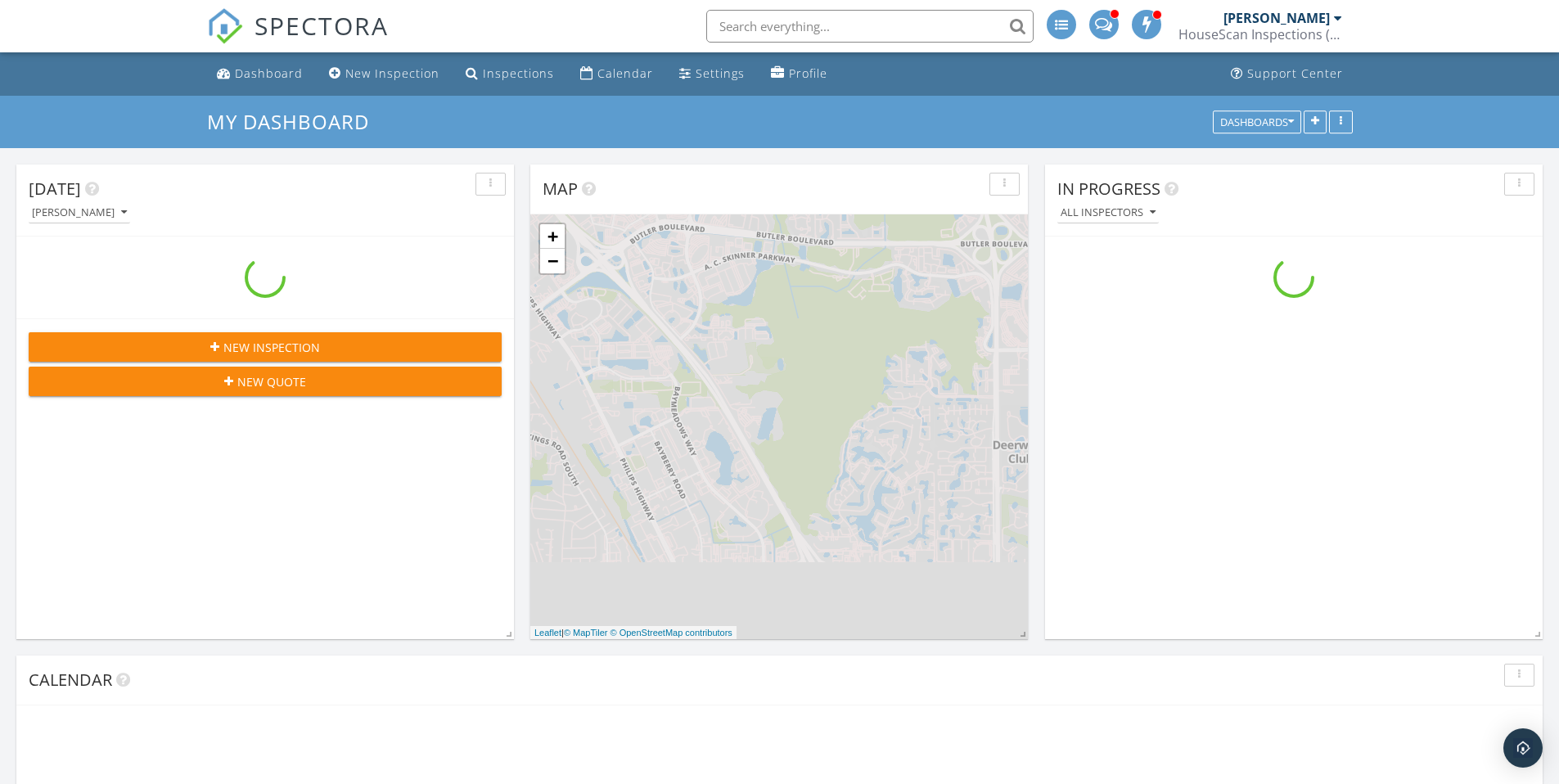
scroll to position [1515, 1584]
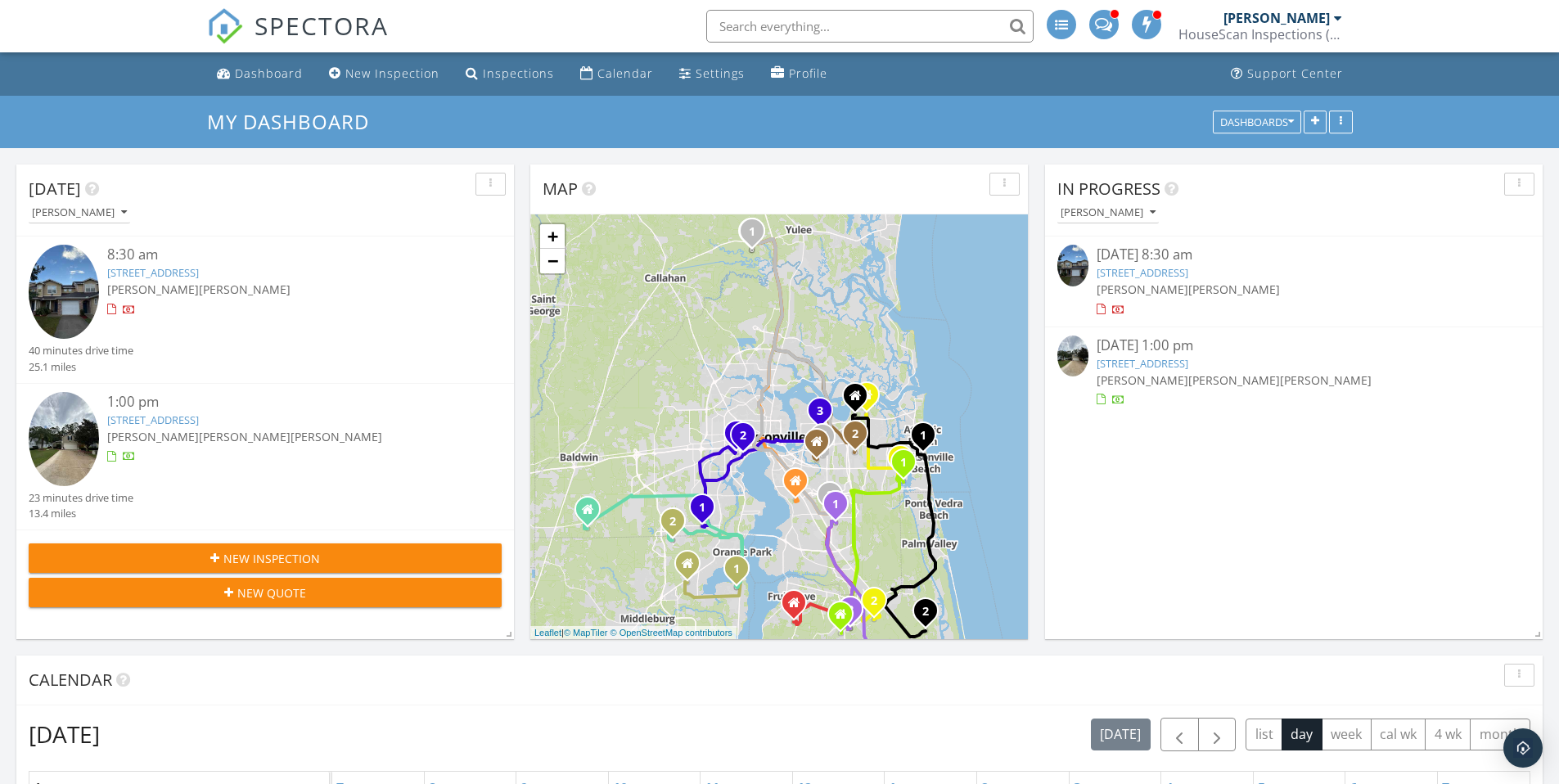
click at [195, 272] on link "[STREET_ADDRESS]" at bounding box center [153, 272] width 92 height 14
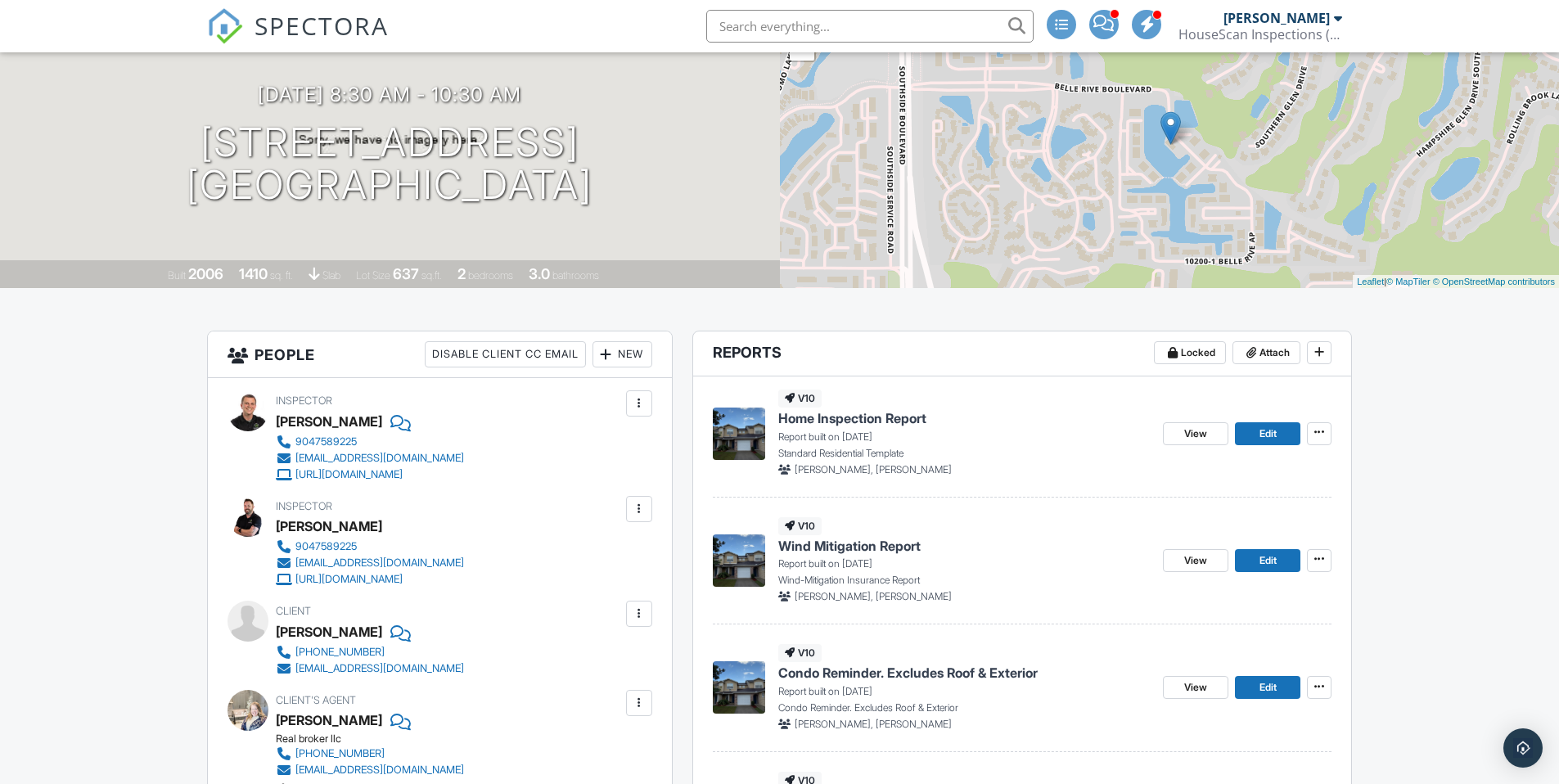
scroll to position [489, 0]
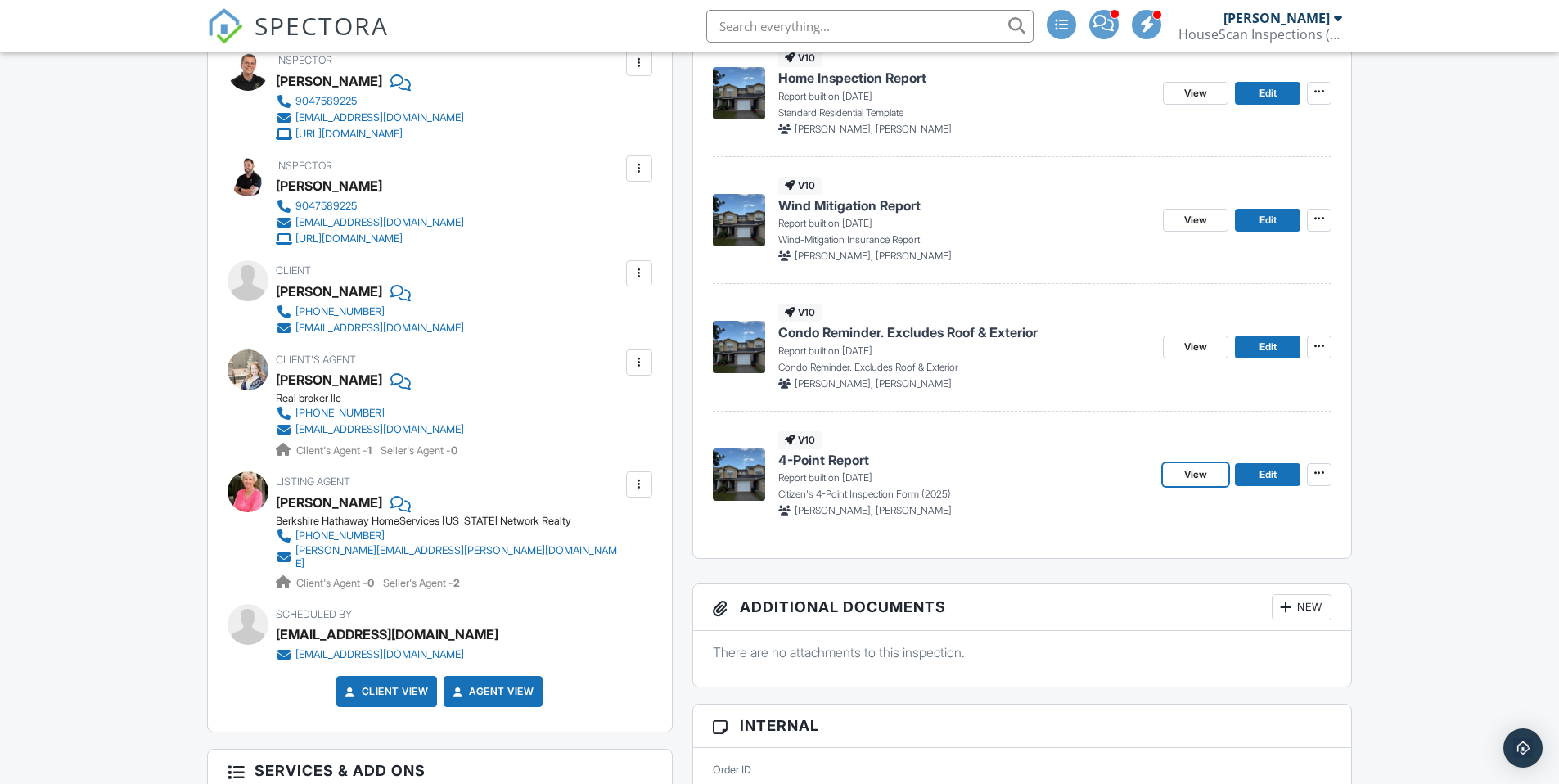
click at [1198, 471] on span "View" at bounding box center [1195, 475] width 23 height 16
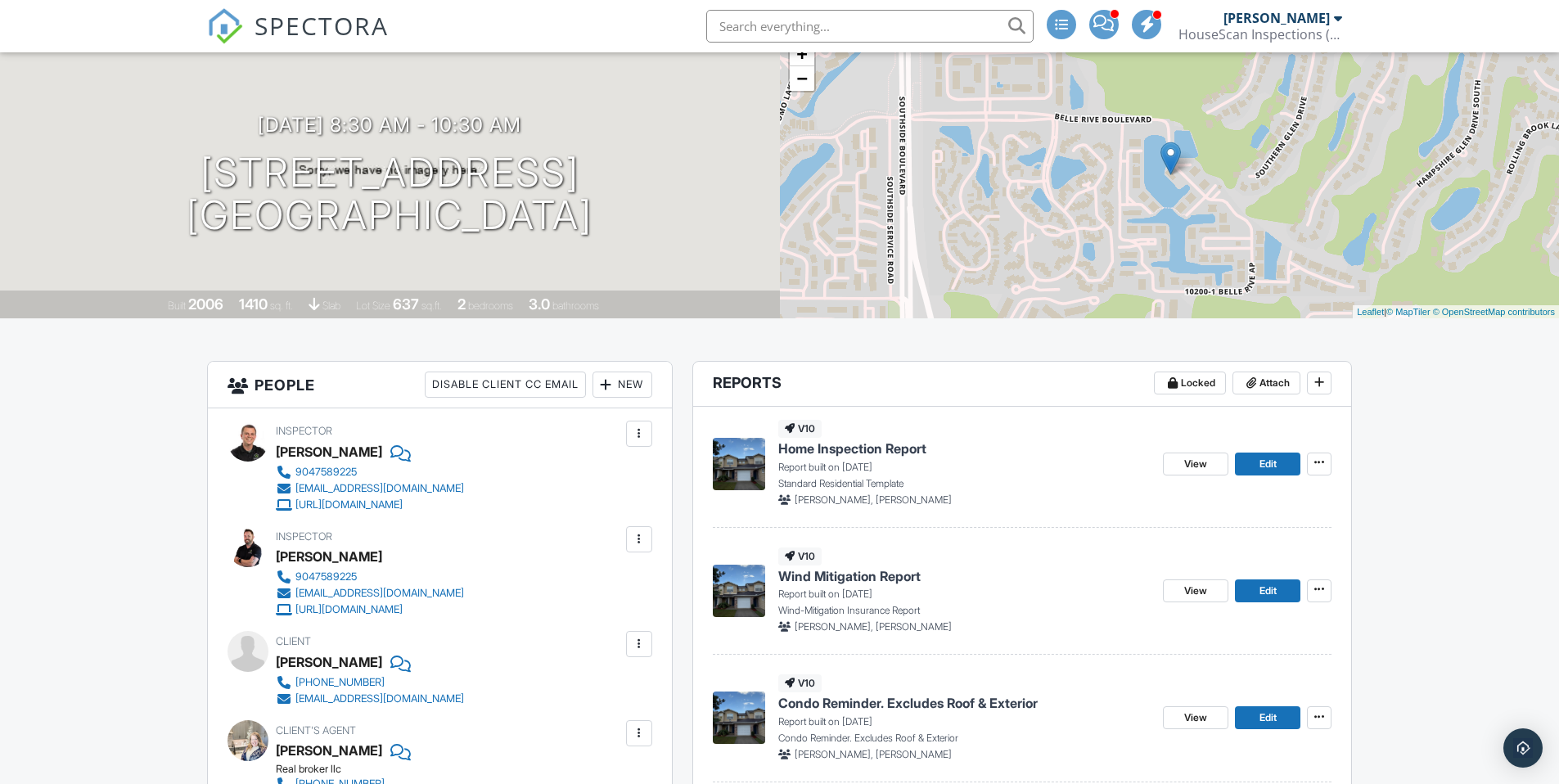
scroll to position [344, 0]
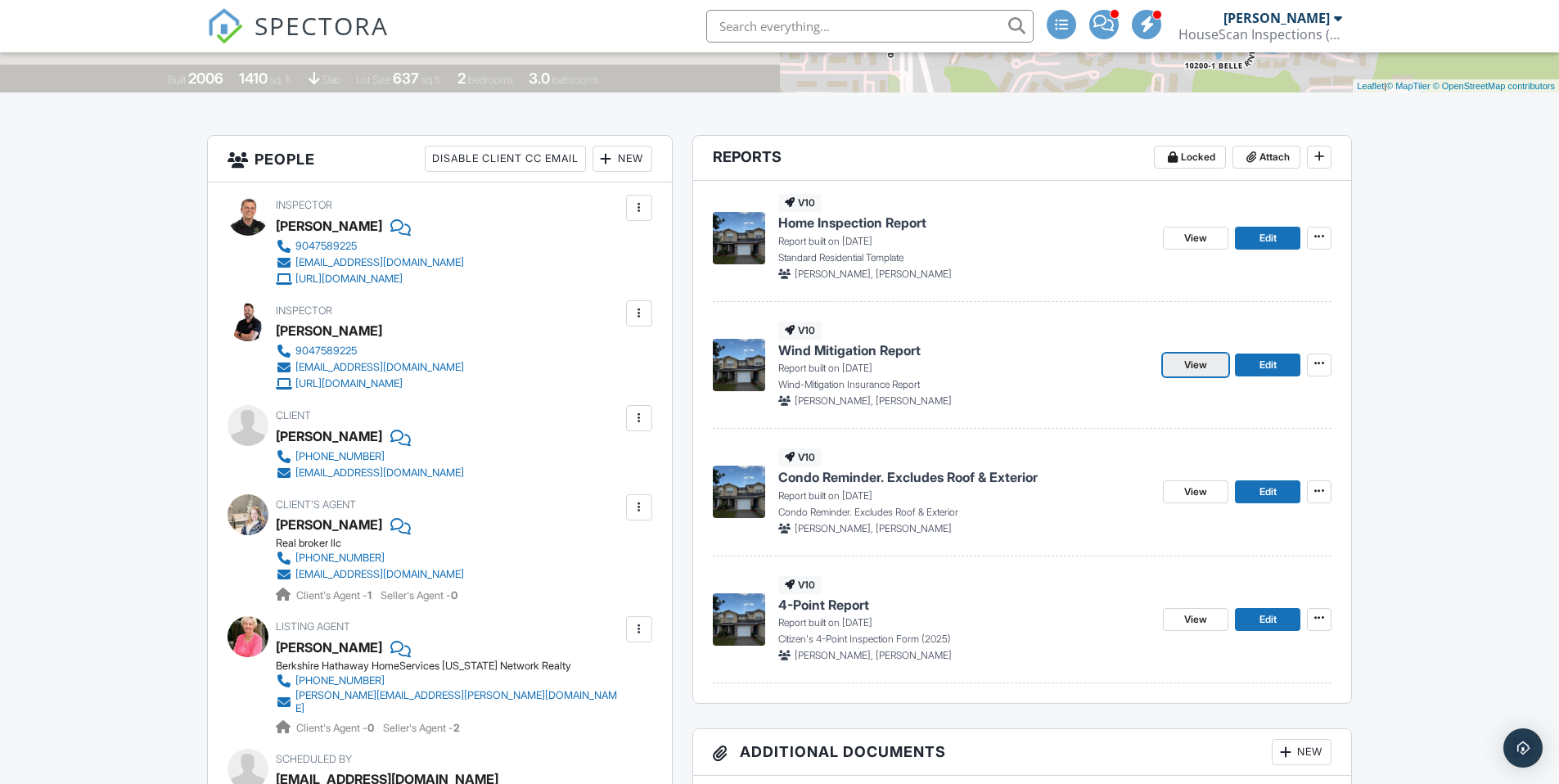
click at [1198, 361] on span "View" at bounding box center [1195, 365] width 23 height 16
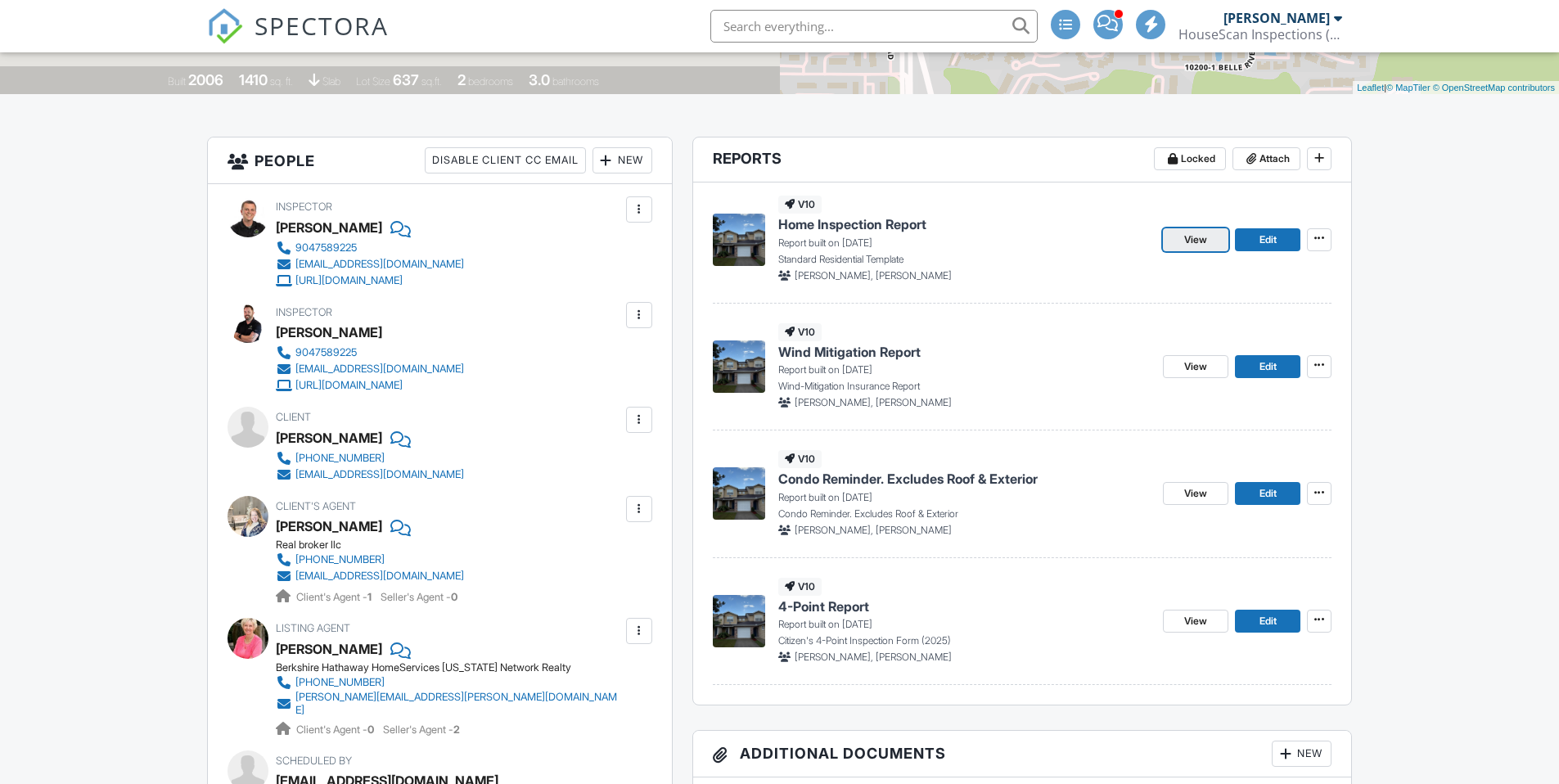
click at [1207, 241] on span "View" at bounding box center [1195, 240] width 23 height 16
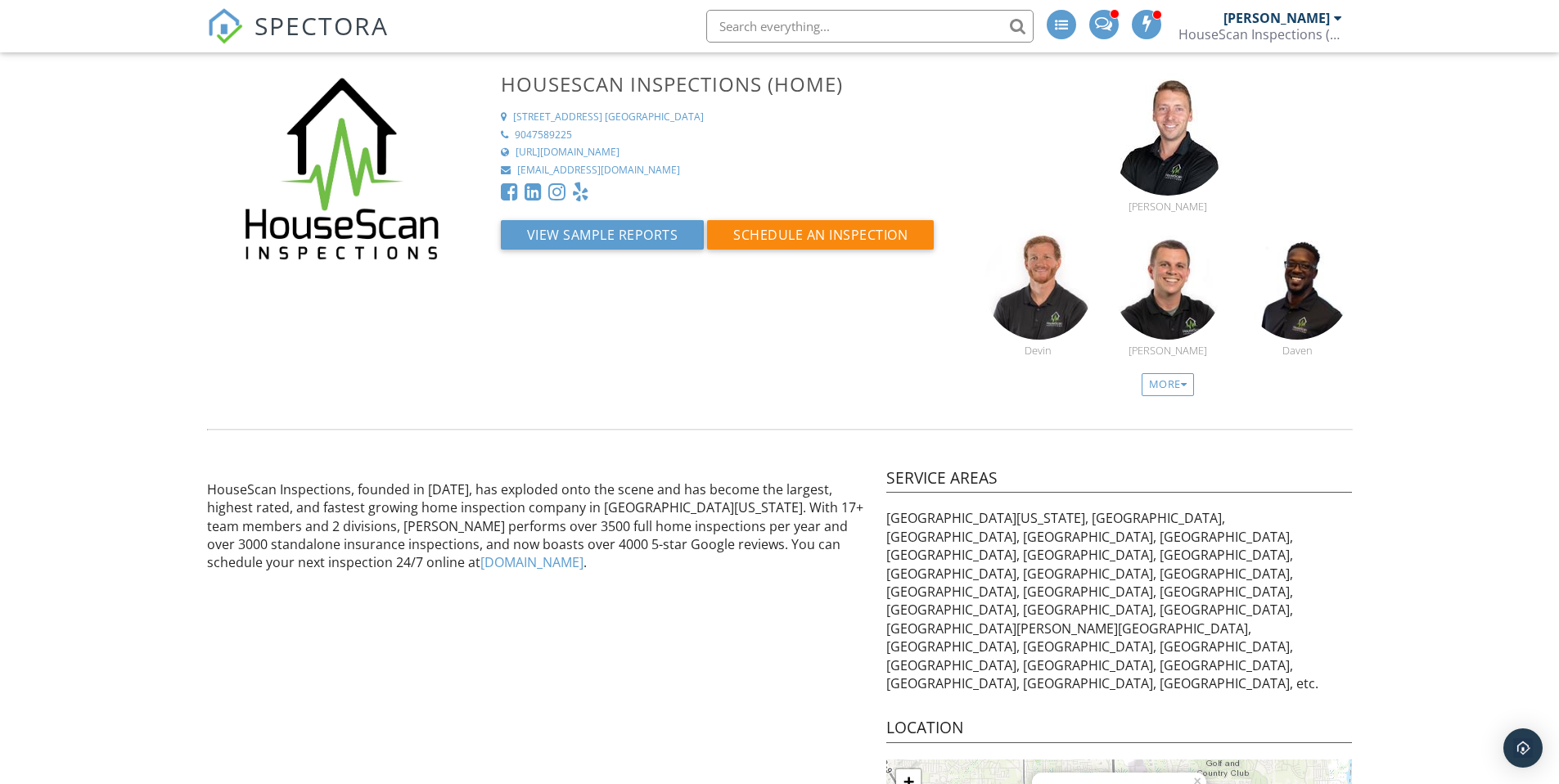
click at [296, 27] on span "SPECTORA" at bounding box center [321, 25] width 134 height 34
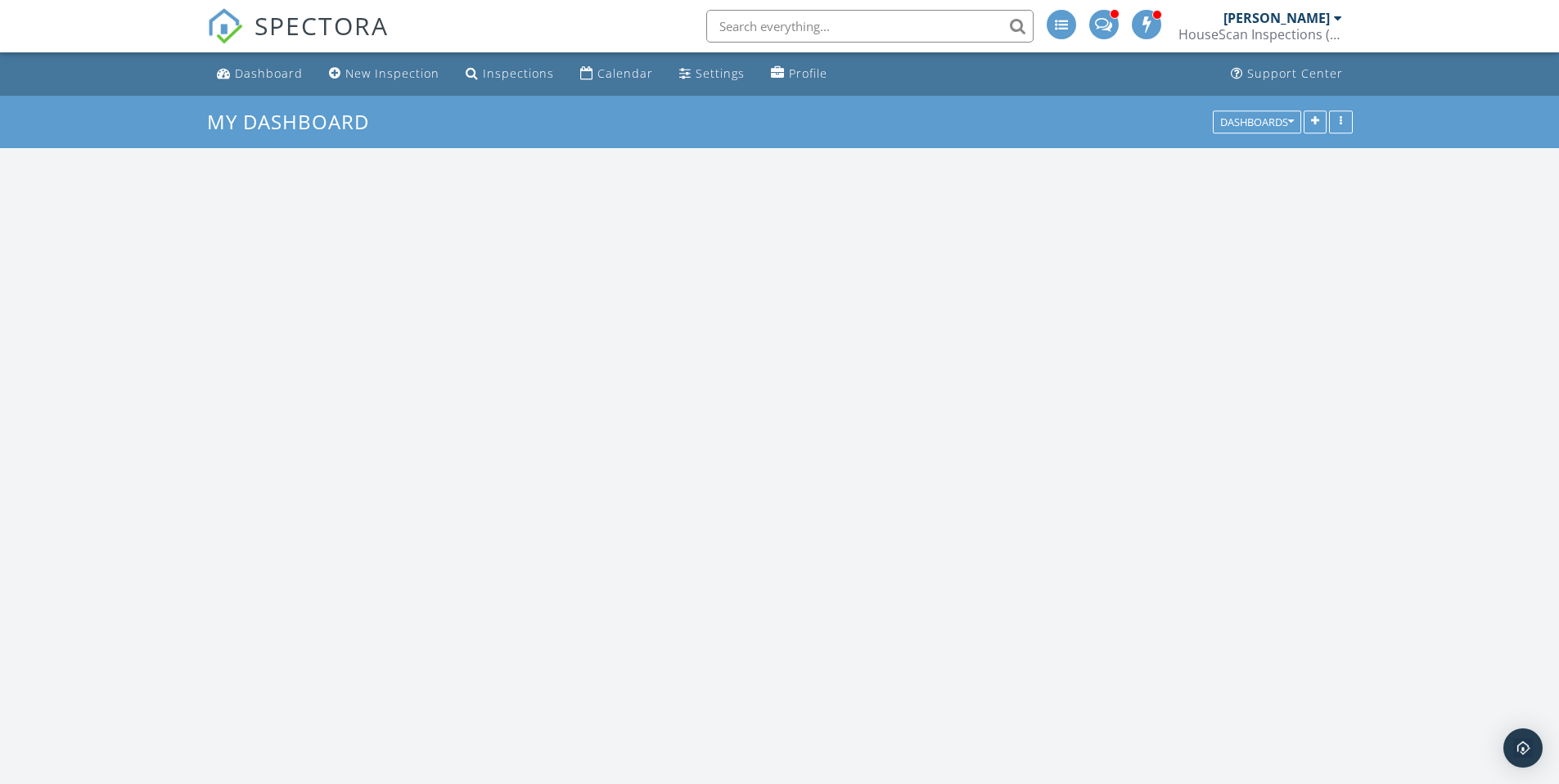
scroll to position [1515, 1584]
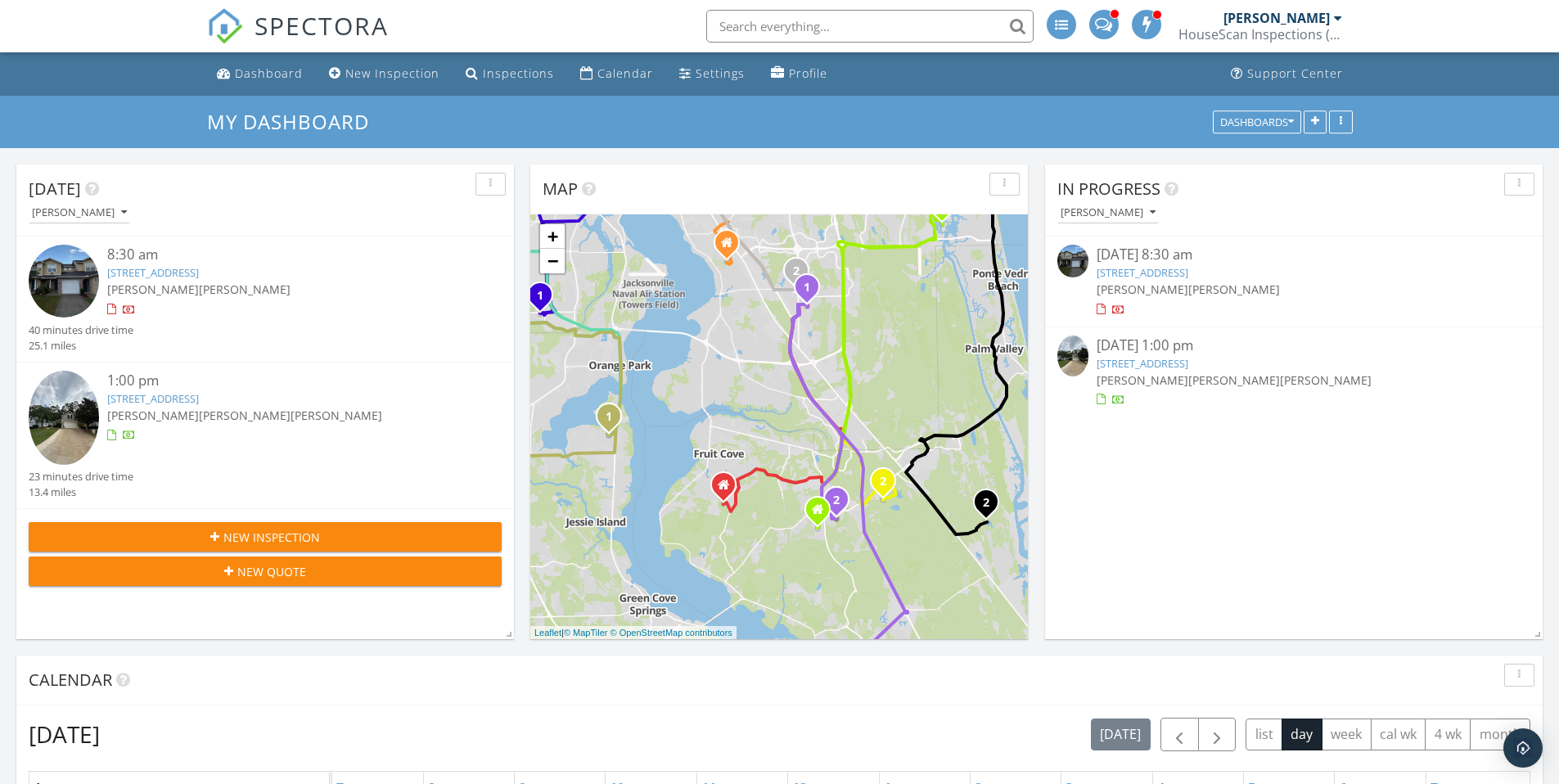
click at [178, 272] on link "10200 Belle Rive Blvd 3804, Jacksonville, FL 32256" at bounding box center [153, 272] width 92 height 14
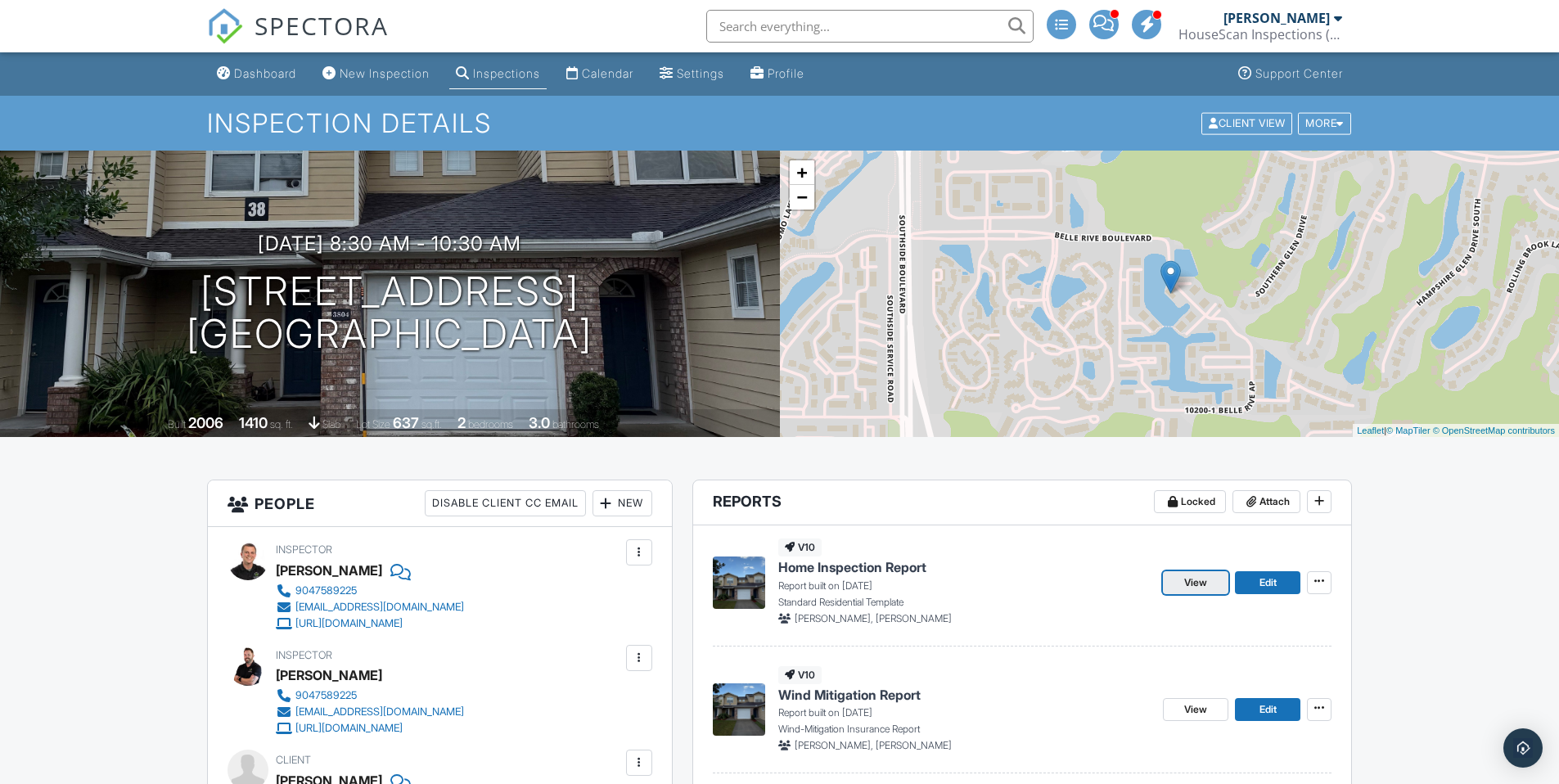
click at [1189, 582] on span "View" at bounding box center [1195, 583] width 23 height 16
